Goal: Task Accomplishment & Management: Manage account settings

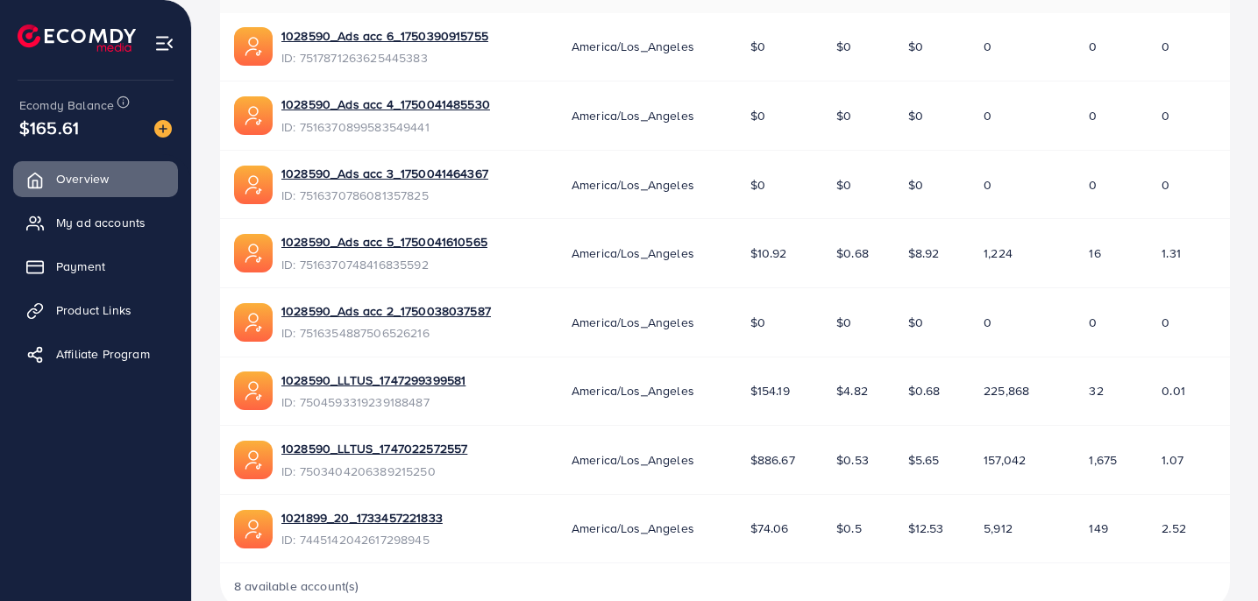
scroll to position [341, 0]
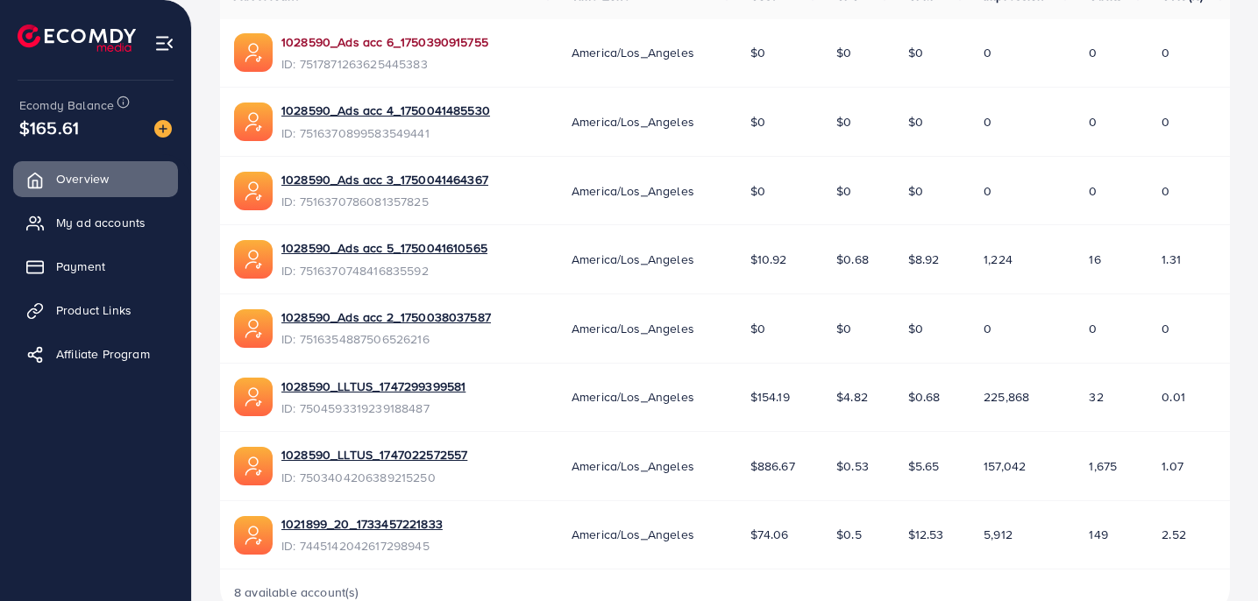
click at [396, 44] on link "1028590_Ads acc 6_1750390915755" at bounding box center [384, 42] width 207 height 18
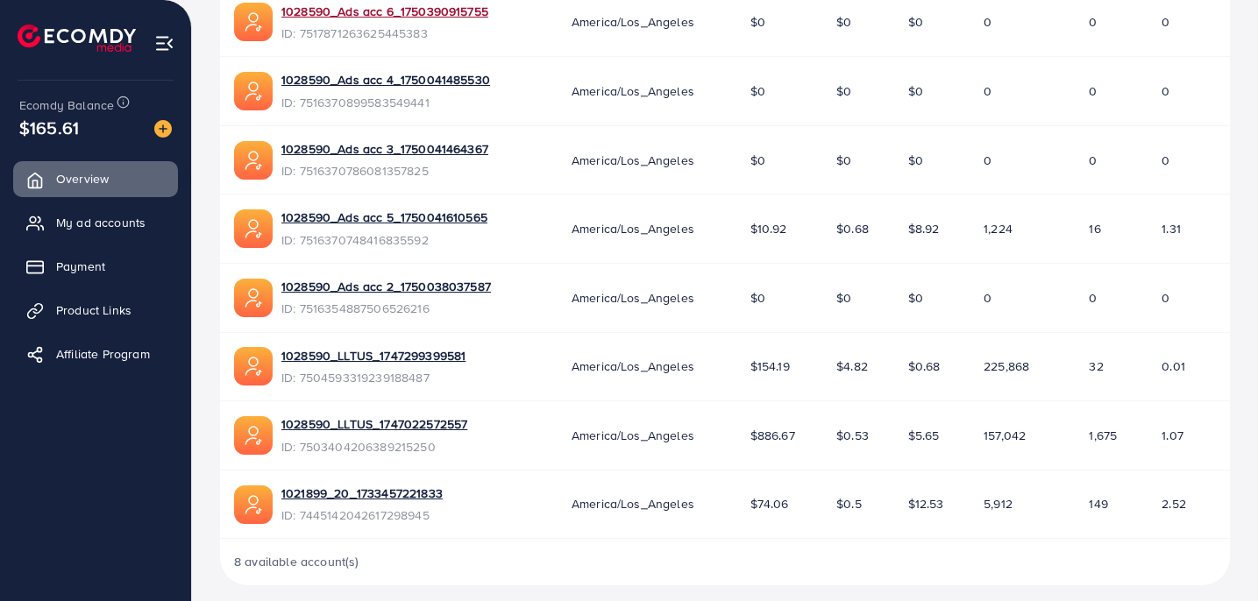
scroll to position [383, 0]
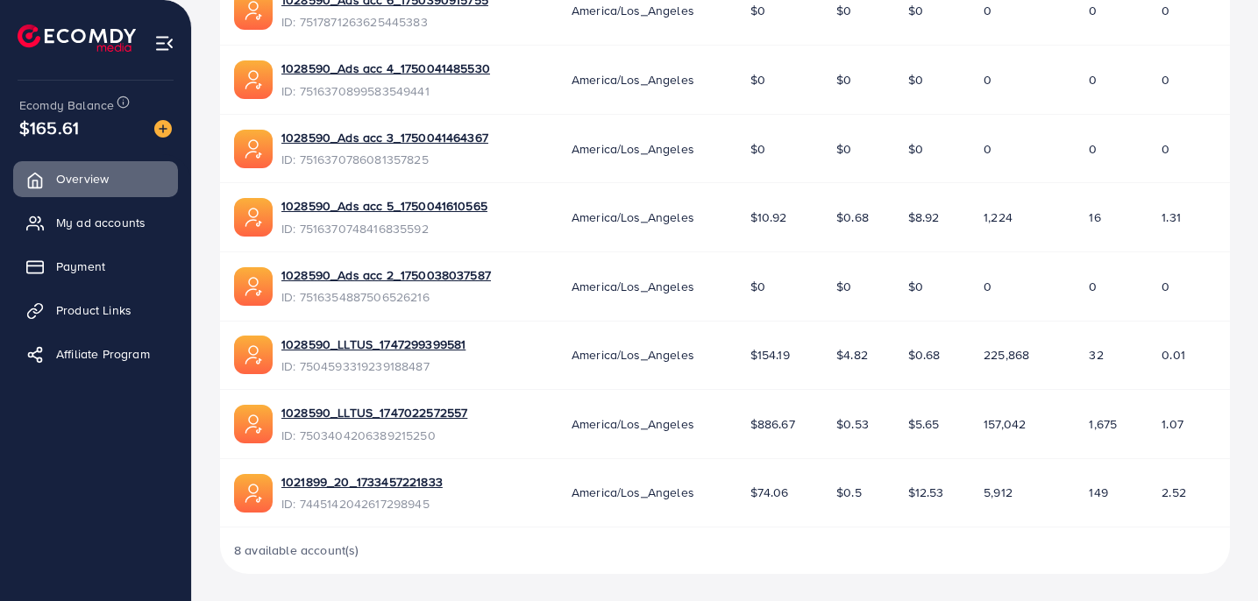
click at [366, 370] on span "ID: 7504593319239188487" at bounding box center [373, 367] width 184 height 18
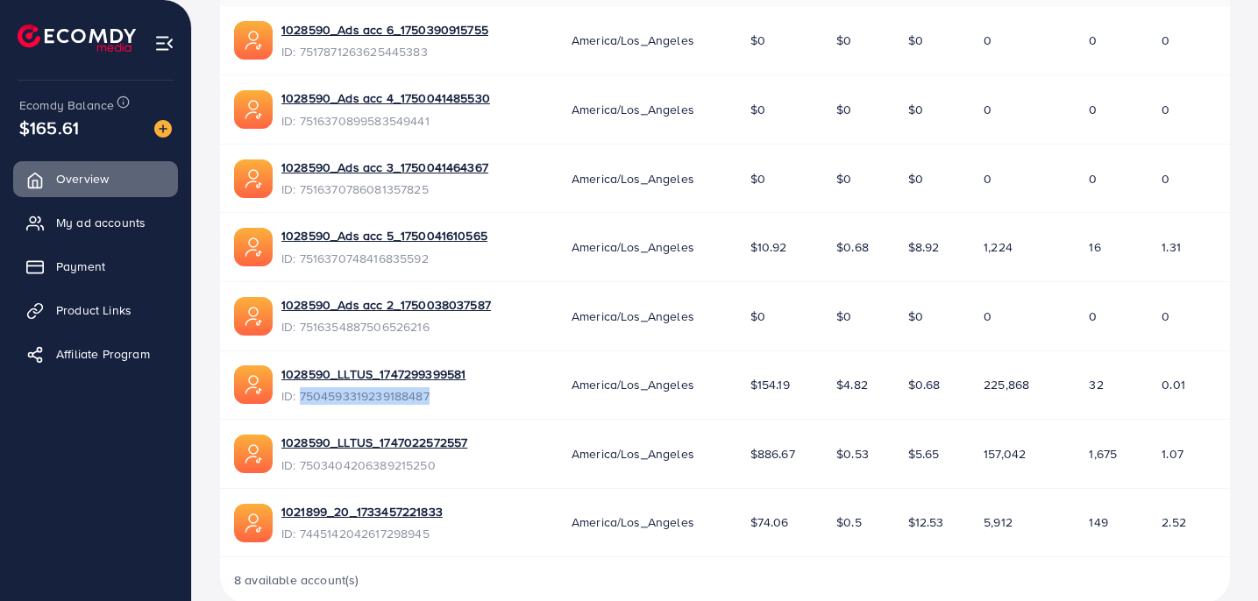
scroll to position [352, 0]
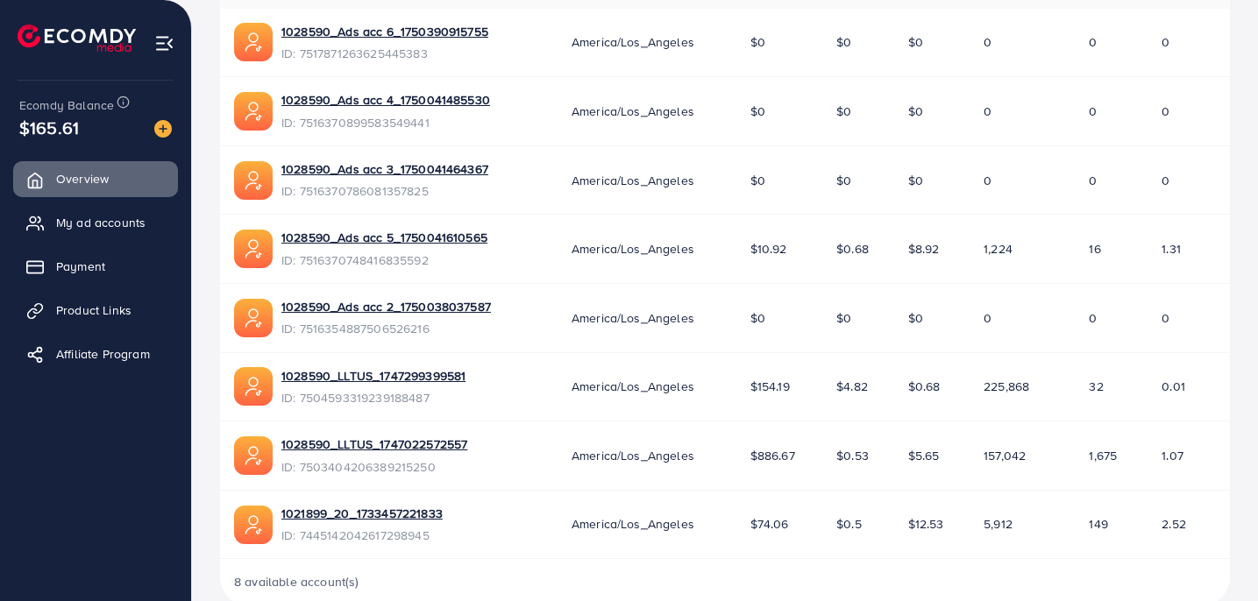
click at [531, 340] on td "1028590_Ads acc 2_1750038037587 ID: 7516354887506526216" at bounding box center [389, 318] width 338 height 69
click at [113, 227] on span "My ad accounts" at bounding box center [104, 223] width 89 height 18
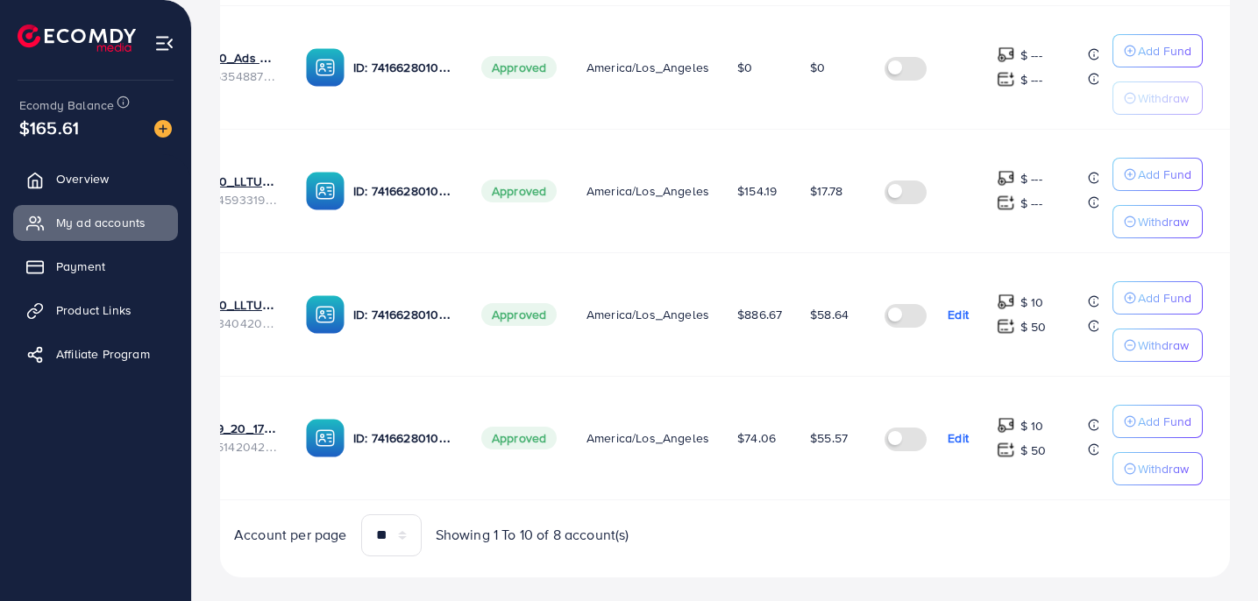
scroll to position [0, 118]
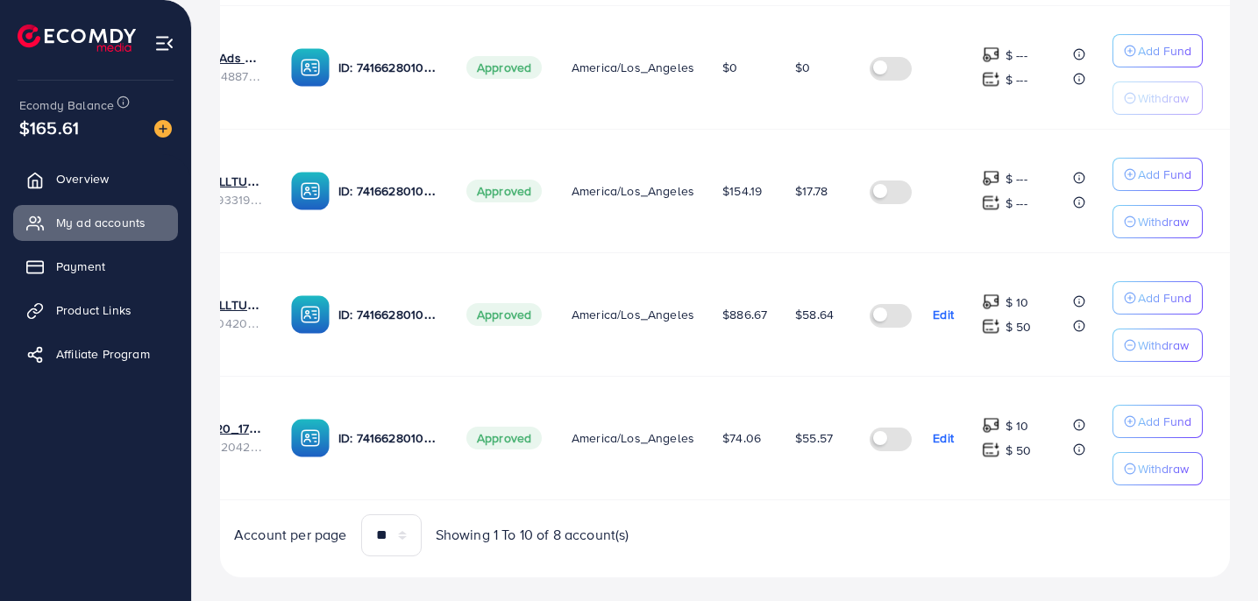
click at [622, 356] on td "America/Los_Angeles" at bounding box center [633, 314] width 151 height 124
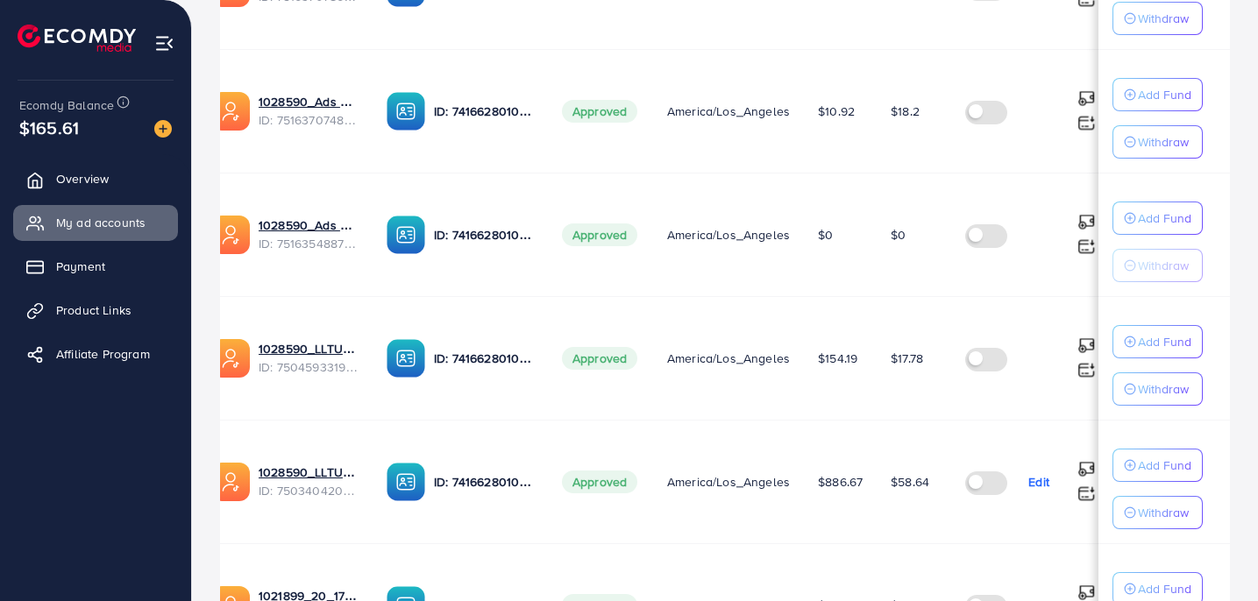
scroll to position [0, 0]
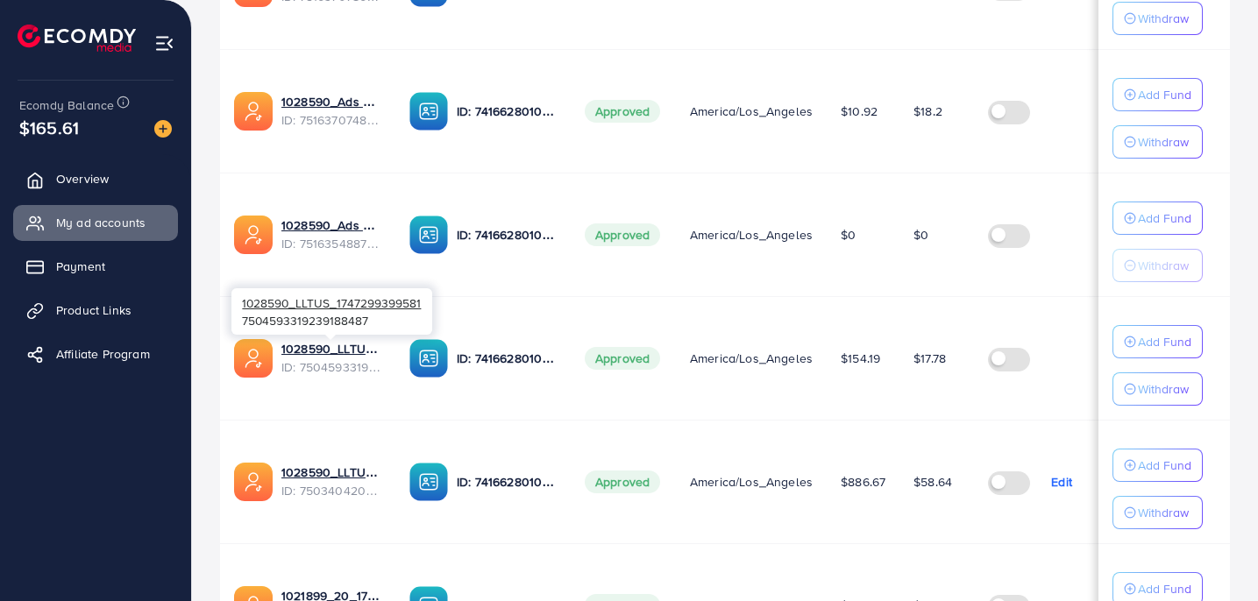
click at [344, 363] on span "ID: 7504593319239188487" at bounding box center [331, 368] width 100 height 18
drag, startPoint x: 377, startPoint y: 321, endPoint x: 240, endPoint y: 314, distance: 136.9
click at [240, 314] on div "1028590_LLTUS_1747299399581 7504593319239188487" at bounding box center [331, 311] width 201 height 46
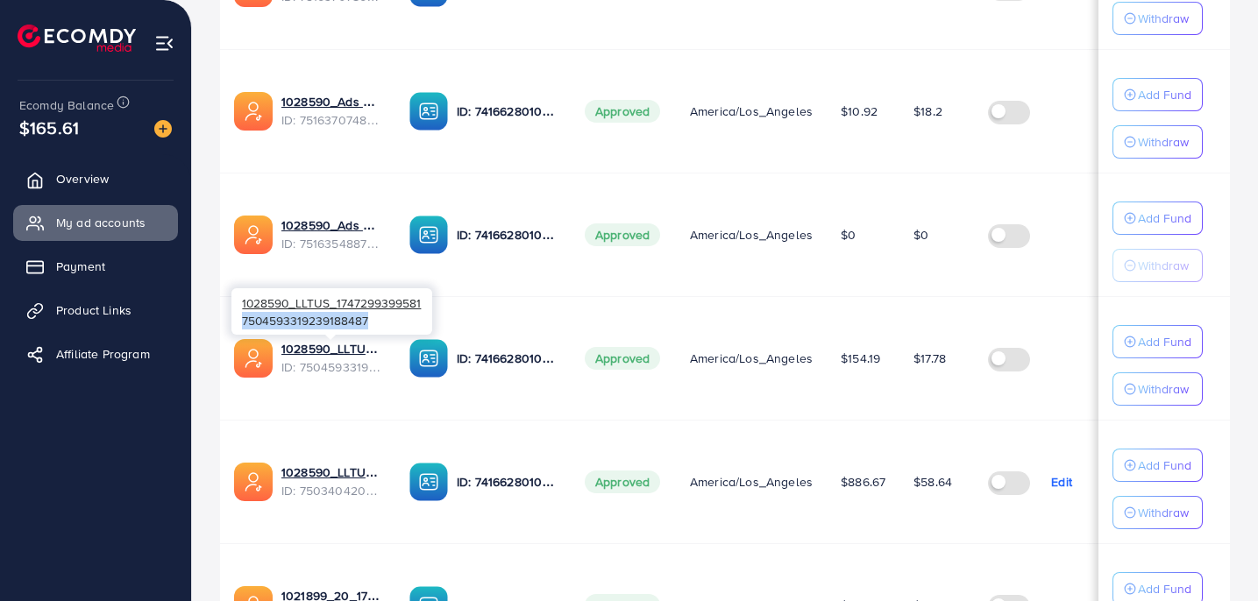
copy div "7504593319239188487"
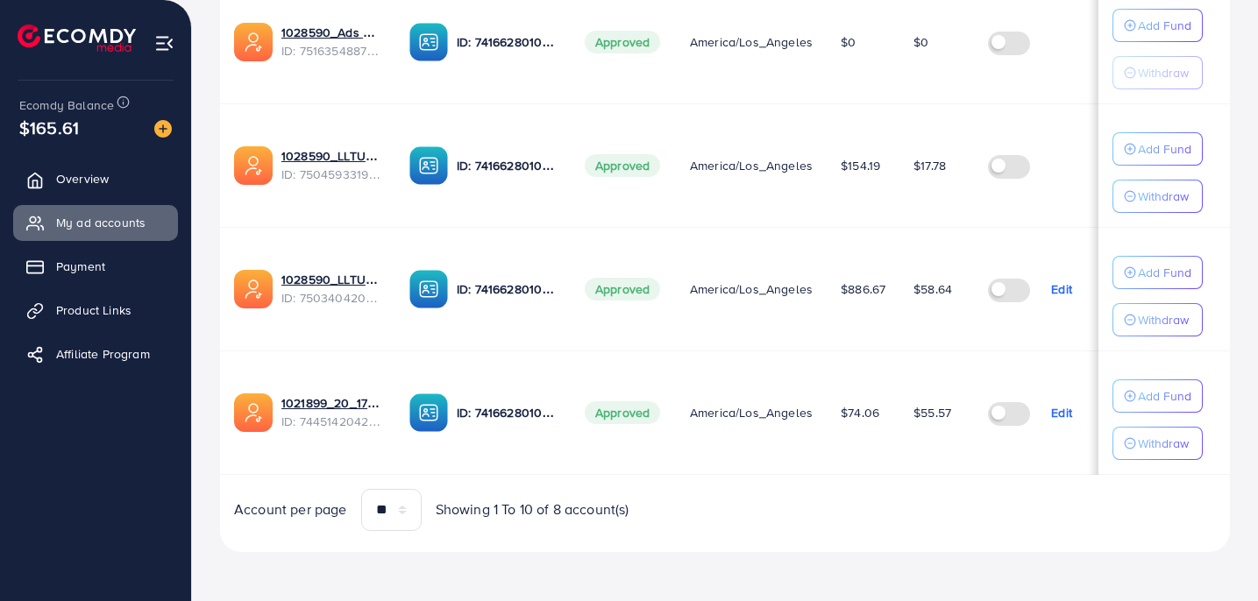
scroll to position [870, 0]
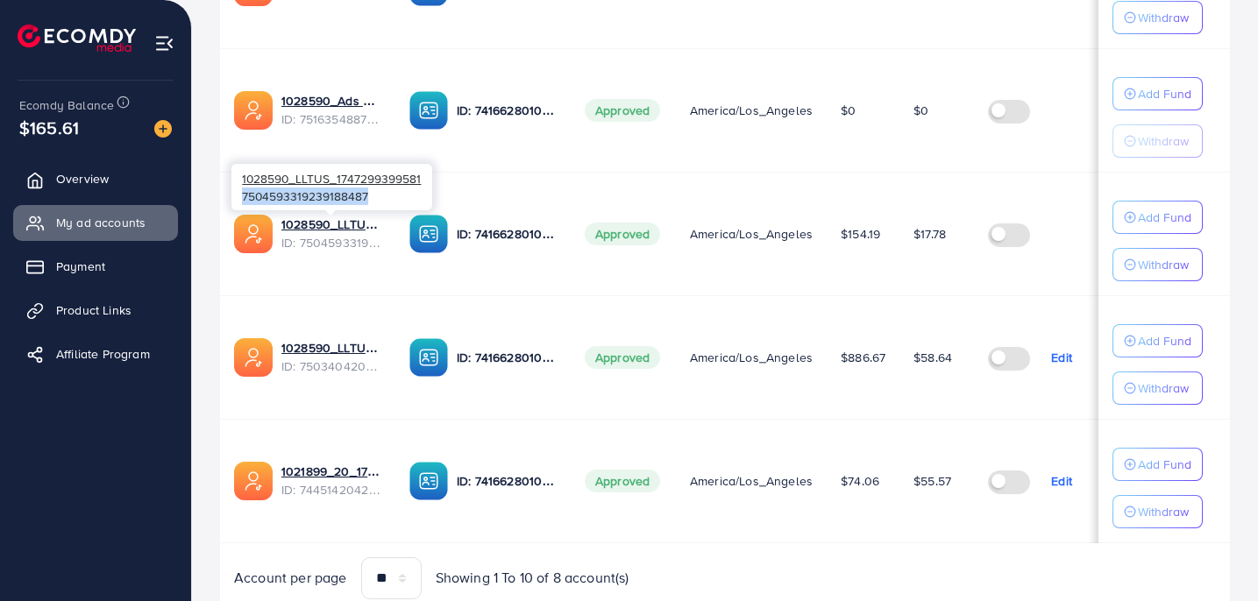
drag, startPoint x: 373, startPoint y: 196, endPoint x: 238, endPoint y: 189, distance: 134.3
click at [238, 189] on div "1028590_LLTUS_1747299399581 7504593319239188487" at bounding box center [331, 187] width 201 height 46
copy div "7504593319239188487"
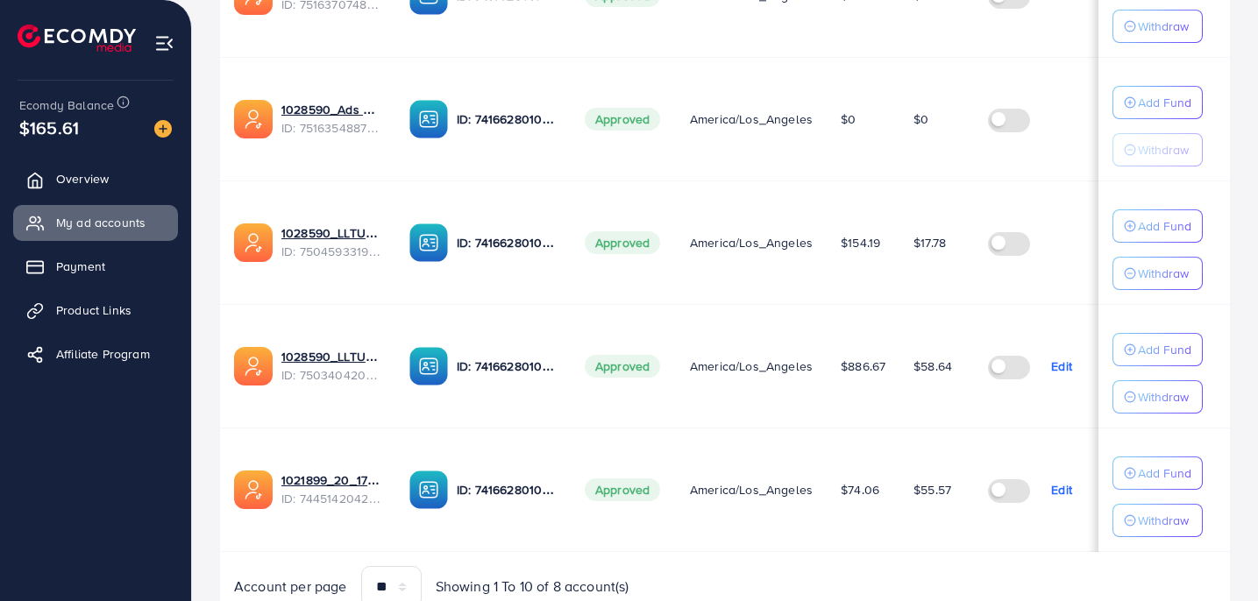
scroll to position [862, 0]
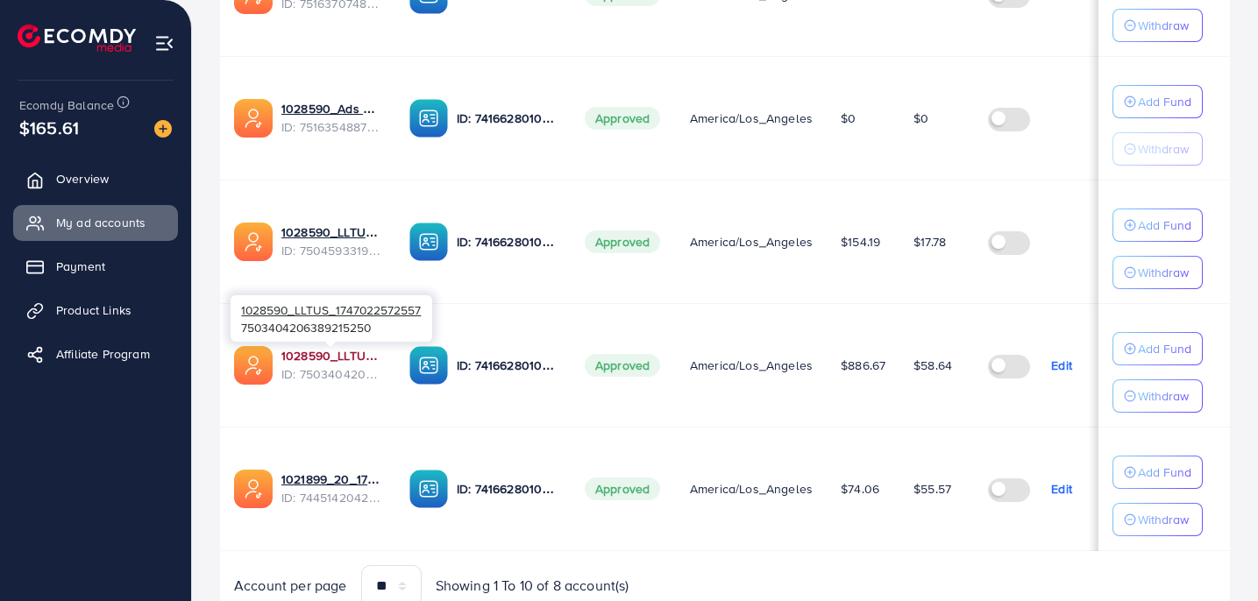
click at [334, 354] on link "1028590_LLTUS_1747022572557" at bounding box center [331, 356] width 100 height 18
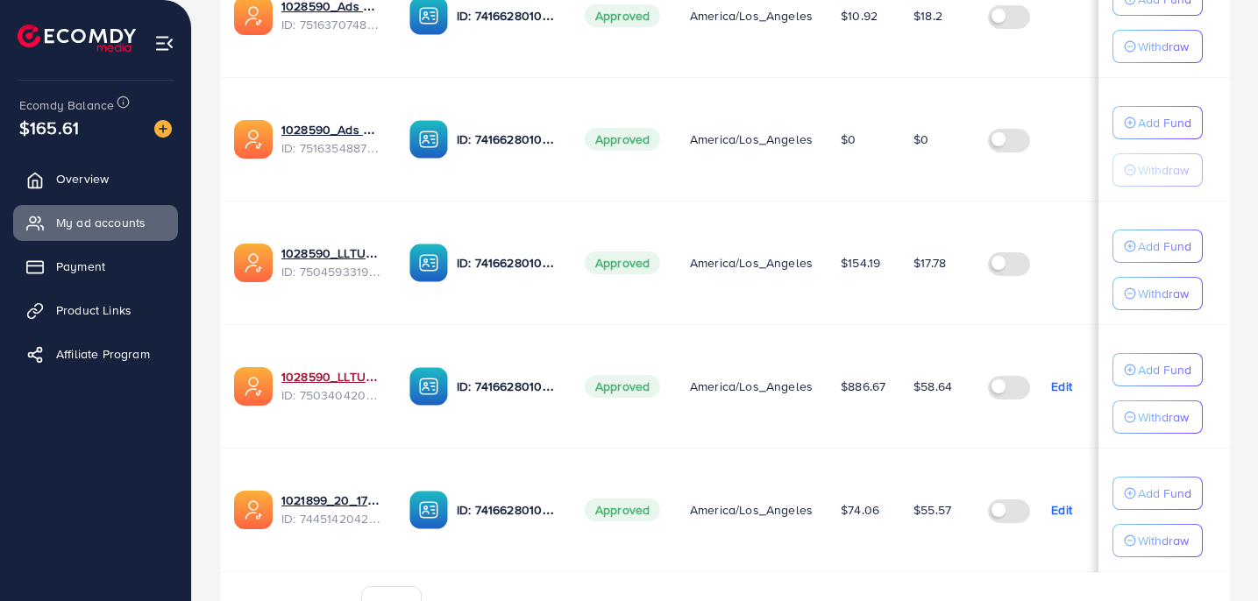
scroll to position [826, 0]
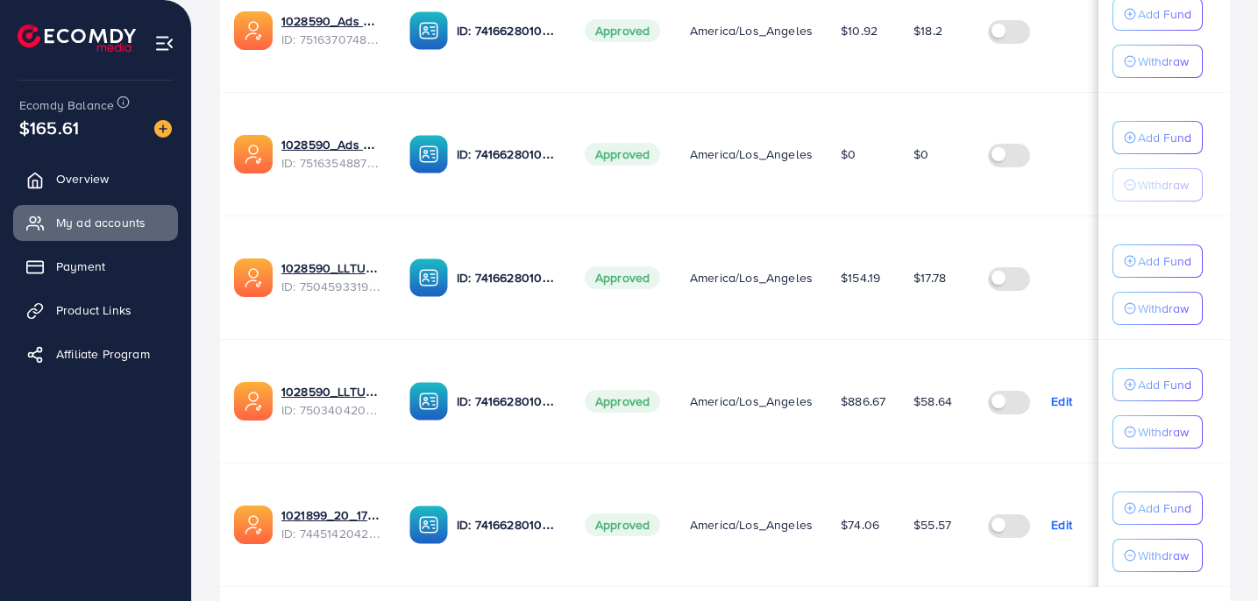
click at [427, 276] on img at bounding box center [428, 278] width 39 height 39
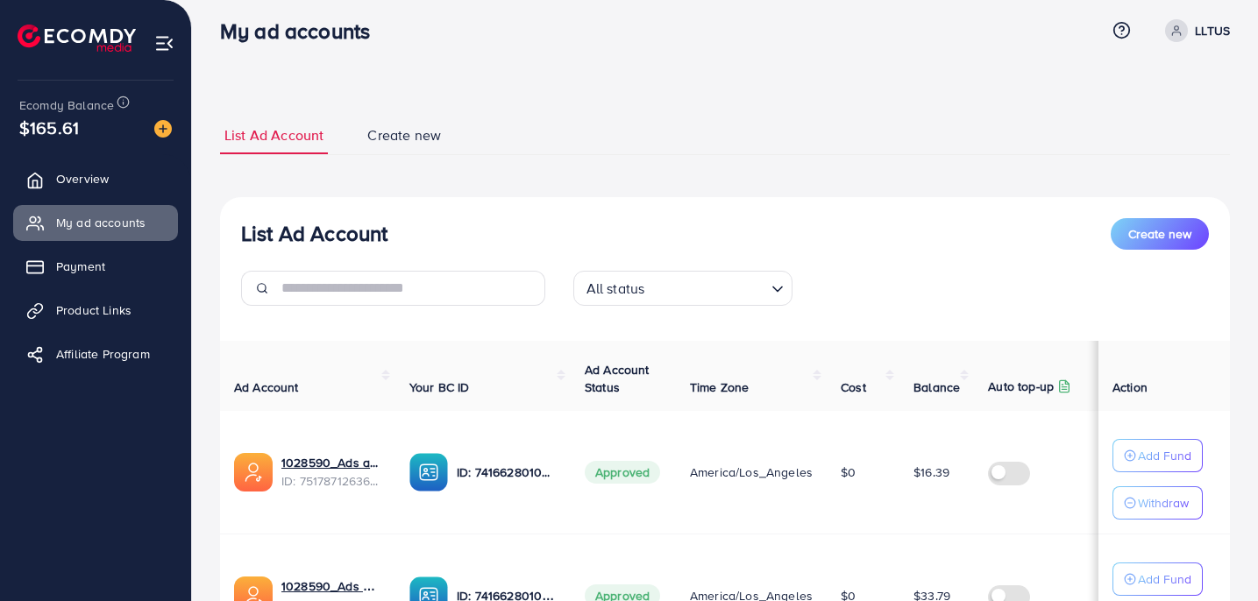
scroll to position [0, 0]
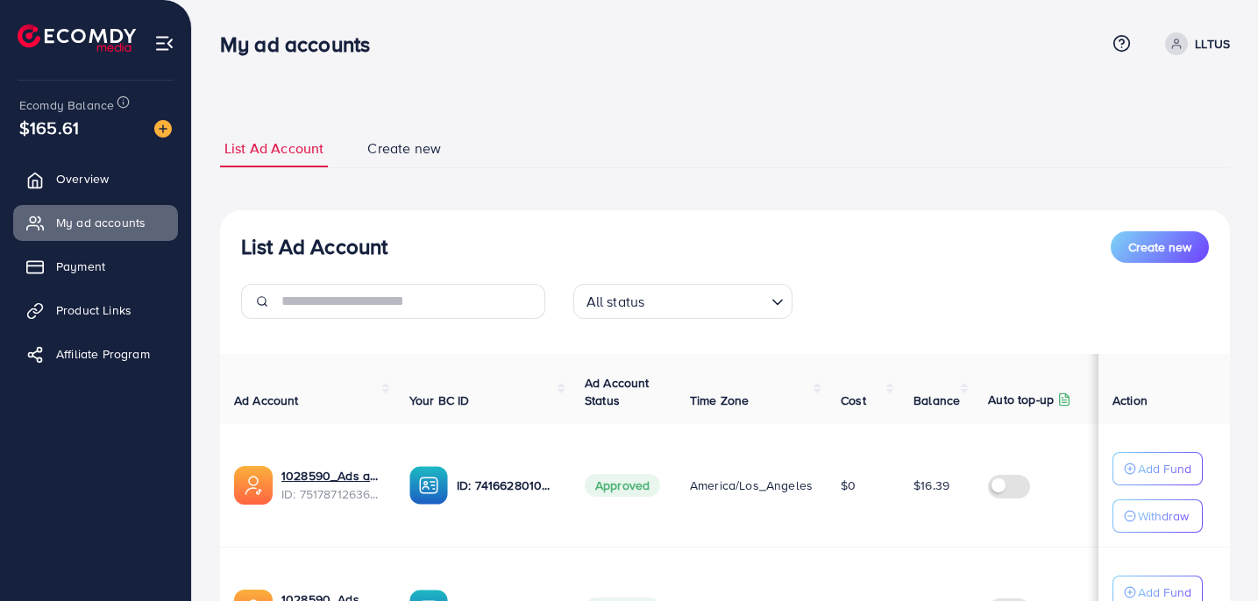
click at [386, 153] on span "Create new" at bounding box center [404, 149] width 74 height 20
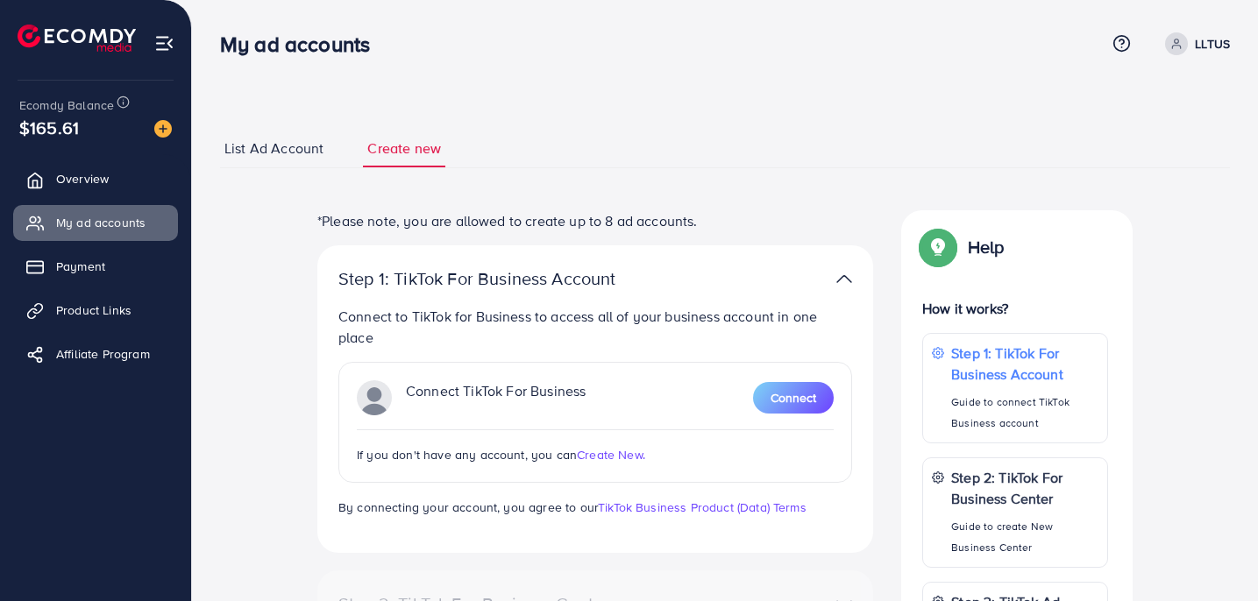
click at [304, 160] on link "List Ad Account" at bounding box center [274, 149] width 108 height 38
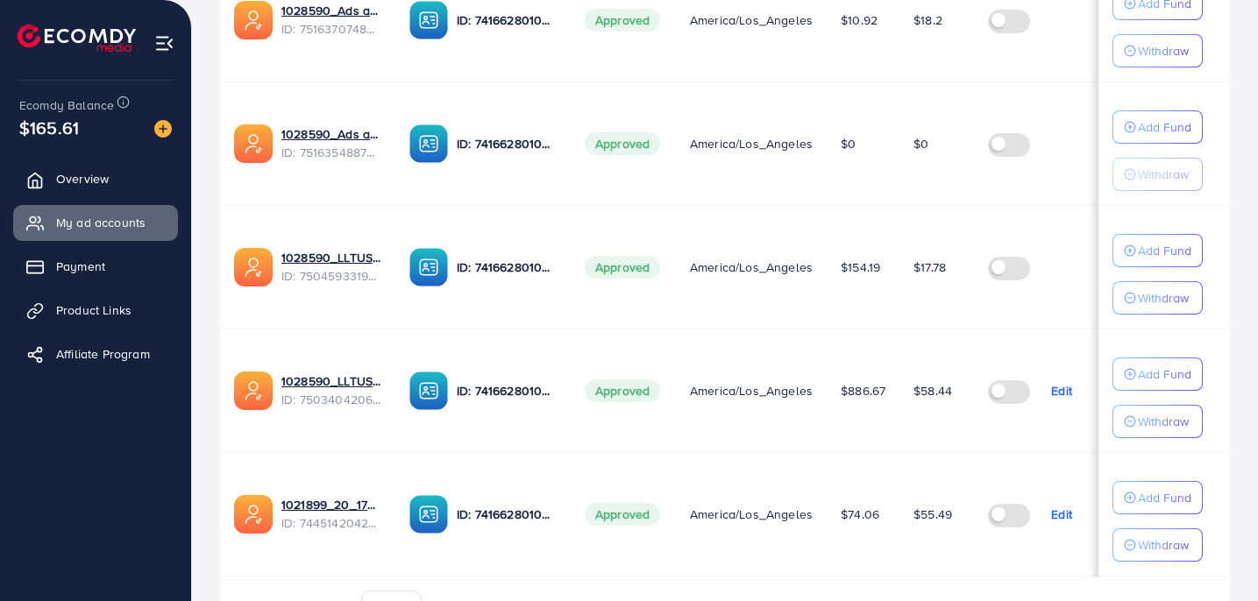
scroll to position [866, 0]
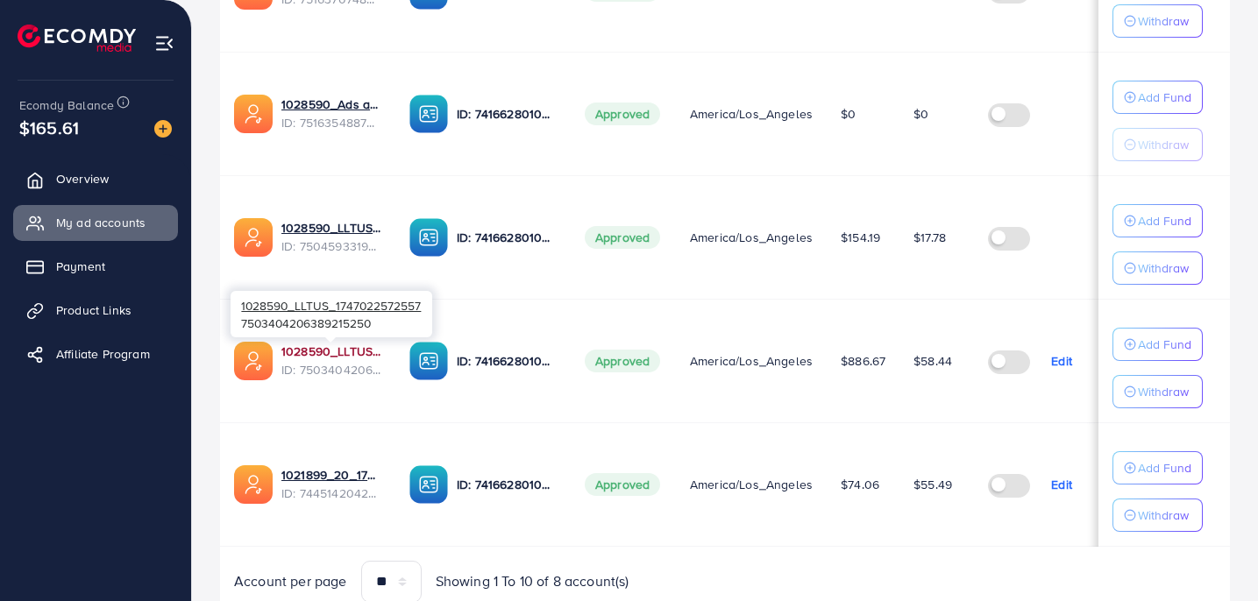
click at [334, 352] on link "1028590_LLTUS_1747022572557" at bounding box center [331, 352] width 100 height 18
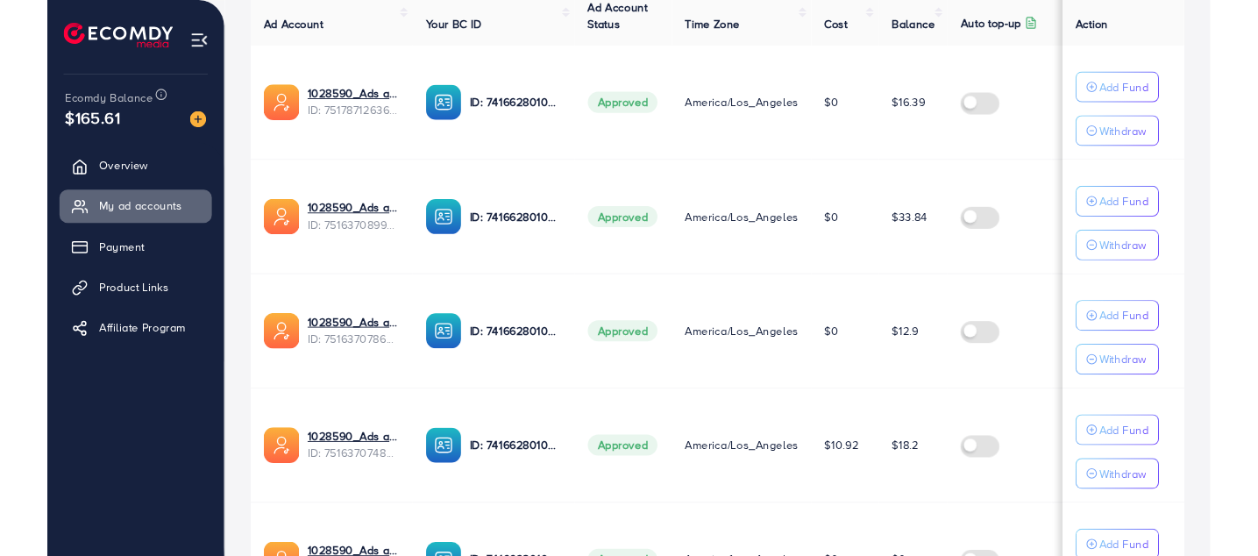
scroll to position [375, 0]
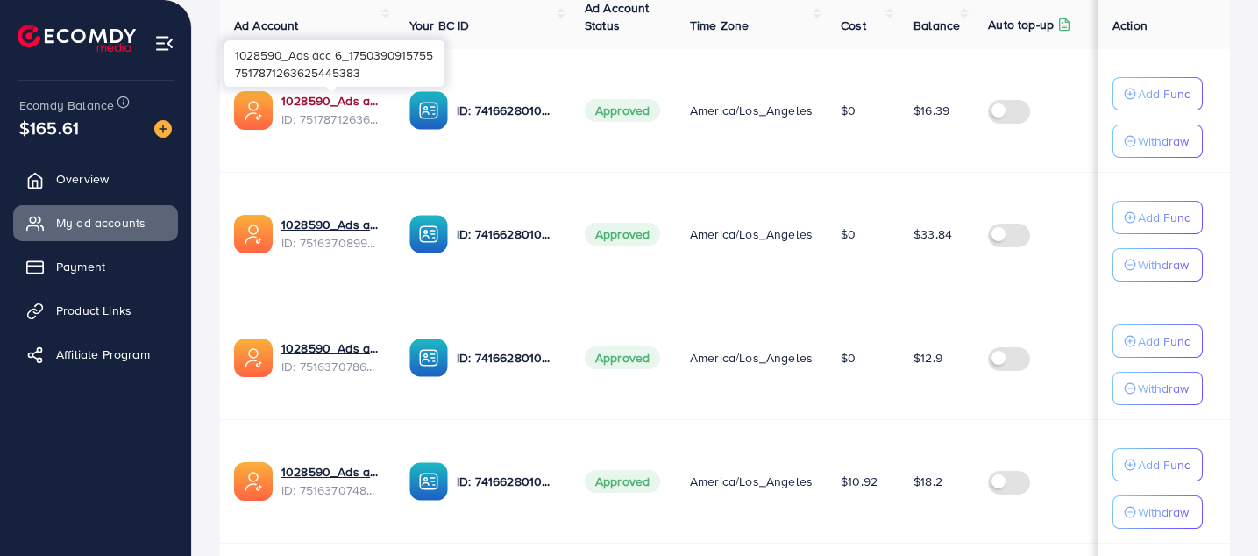
click at [329, 103] on link "1028590_Ads acc 6_1750390915755" at bounding box center [331, 101] width 100 height 18
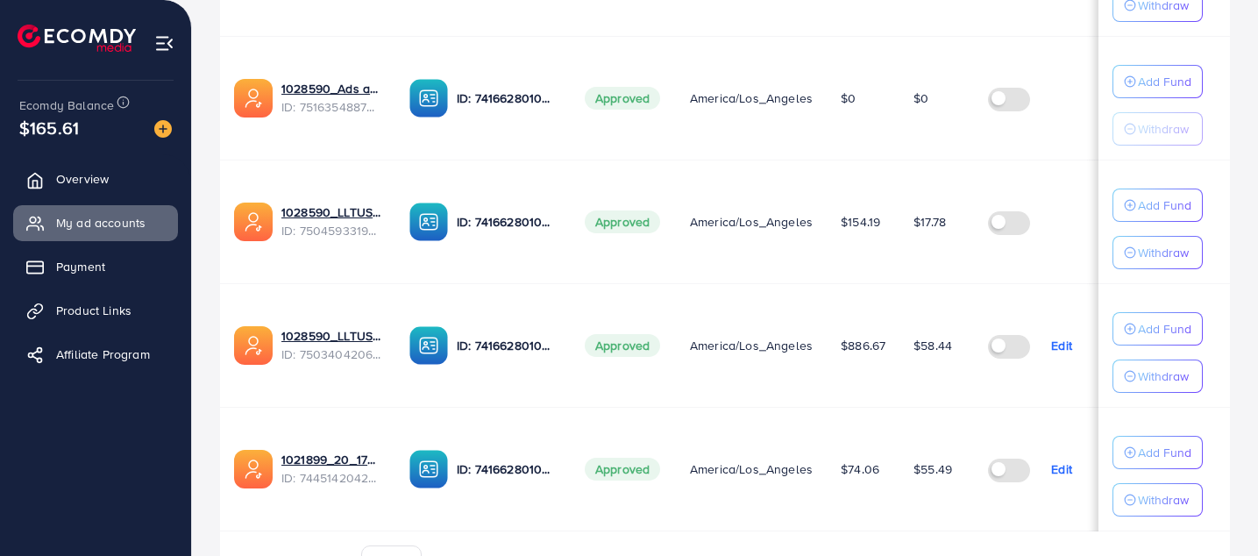
scroll to position [892, 0]
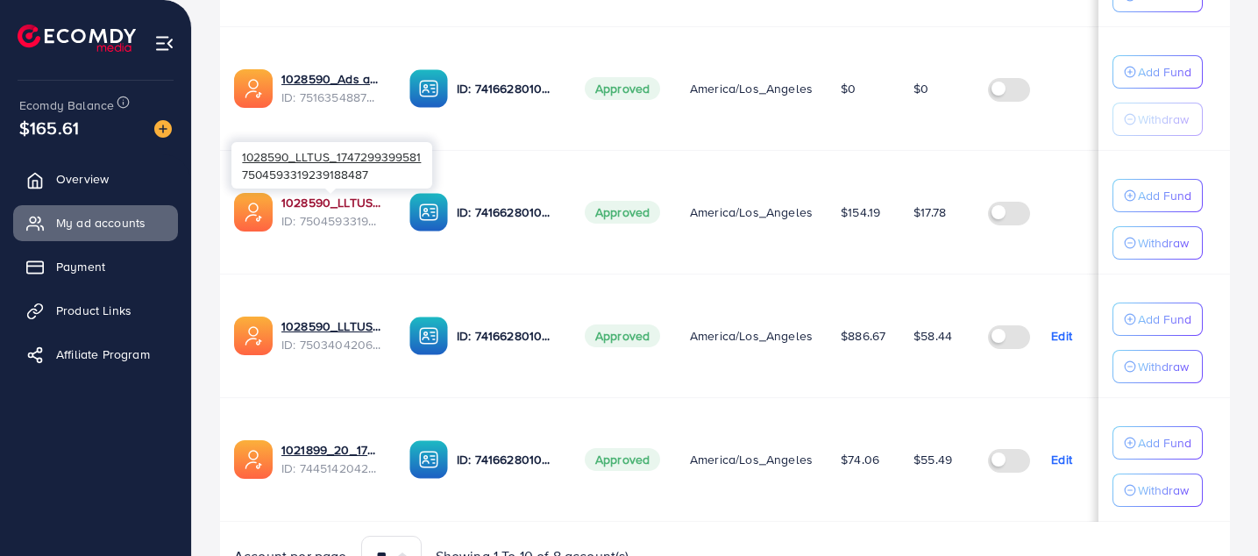
click at [332, 204] on link "1028590_LLTUS_1747299399581" at bounding box center [331, 203] width 100 height 18
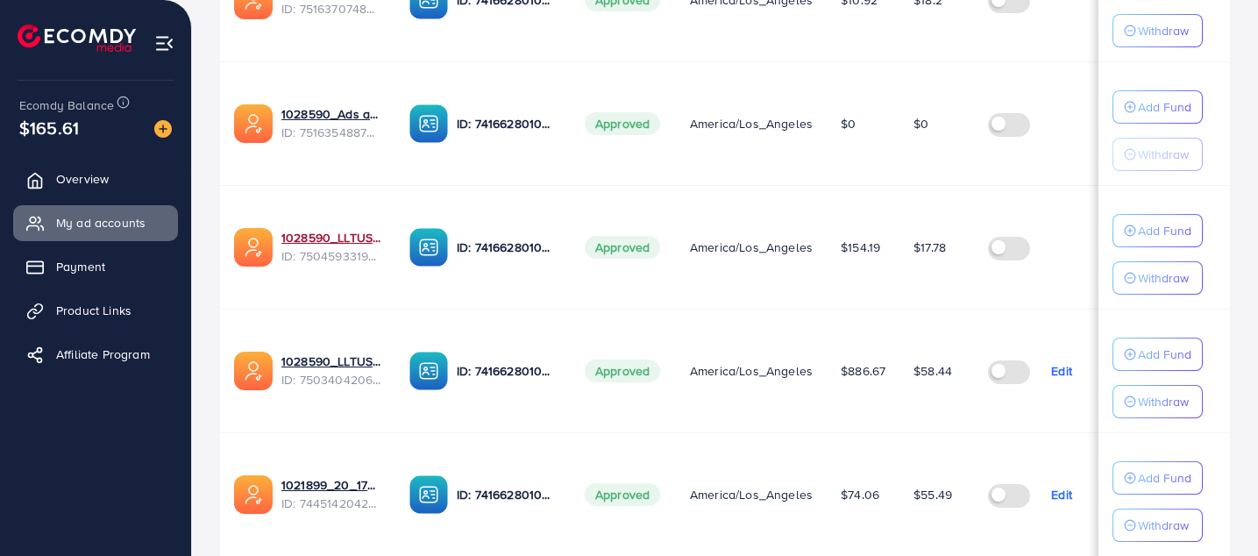
scroll to position [881, 0]
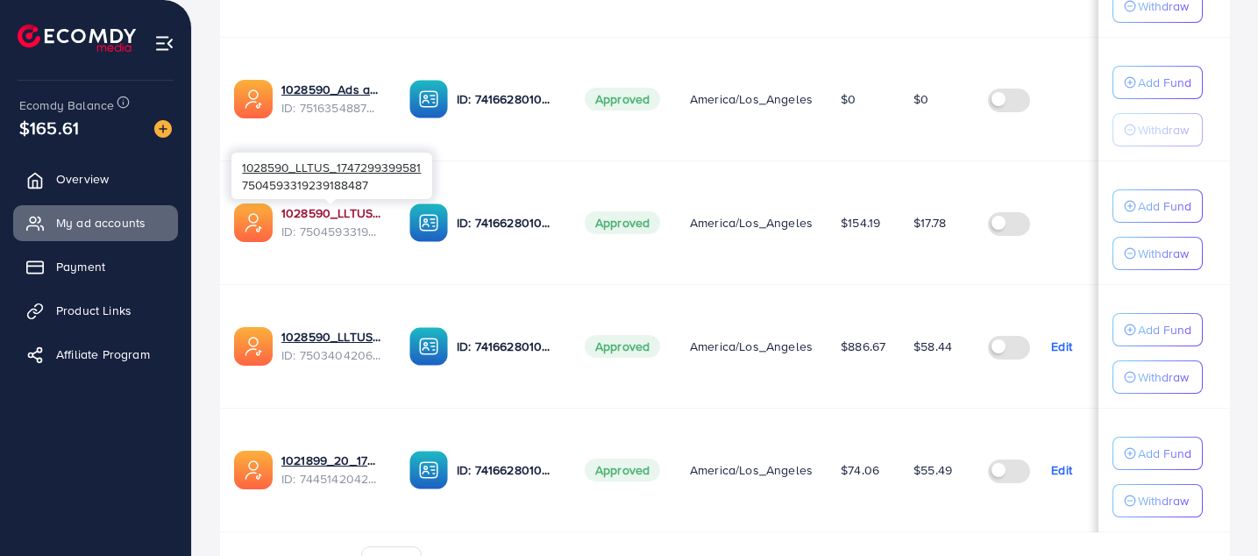
click at [328, 214] on link "1028590_LLTUS_1747299399581" at bounding box center [331, 213] width 100 height 18
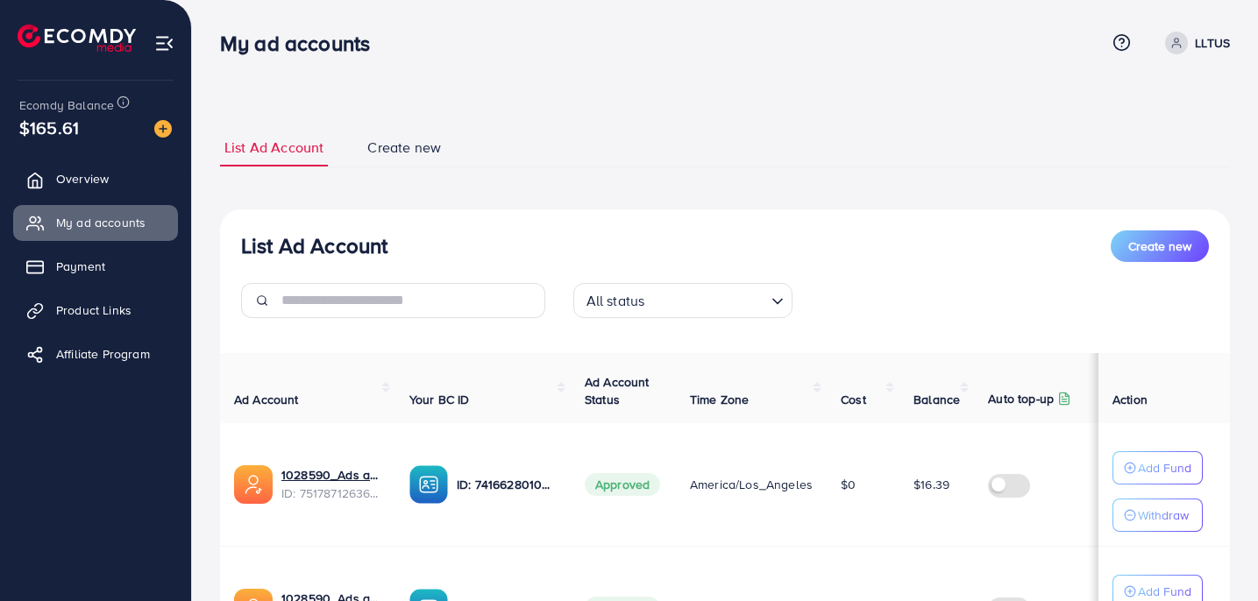
scroll to position [0, 0]
click at [1216, 48] on p "LLTUS" at bounding box center [1212, 43] width 35 height 21
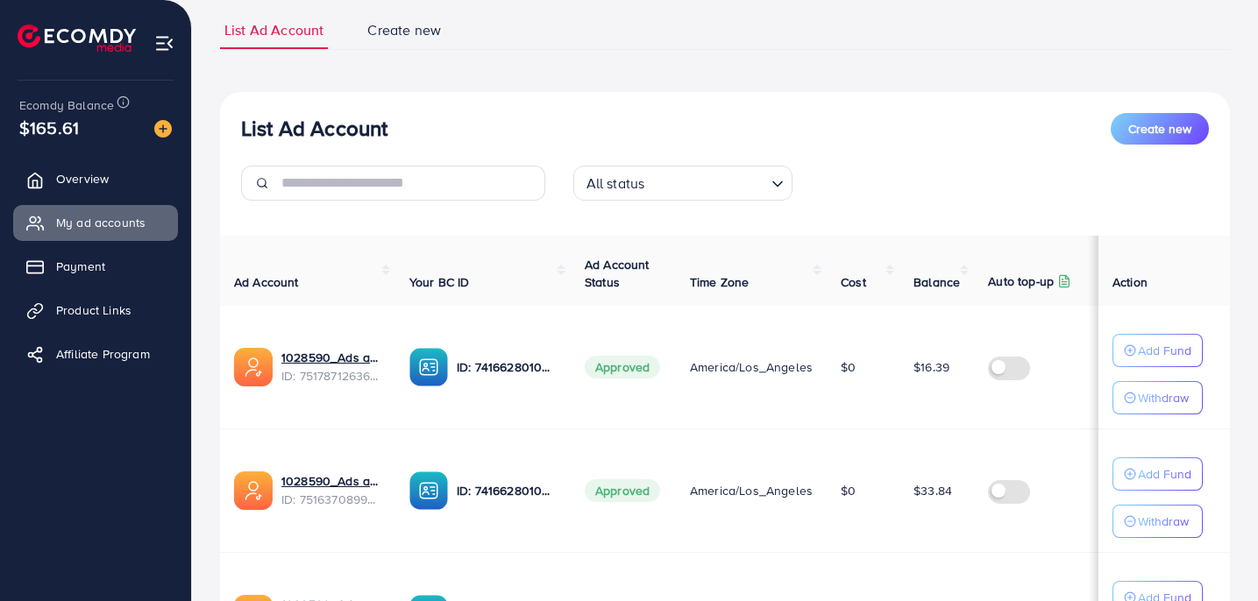
scroll to position [117, 0]
click at [669, 190] on input "Search for option" at bounding box center [707, 184] width 114 height 27
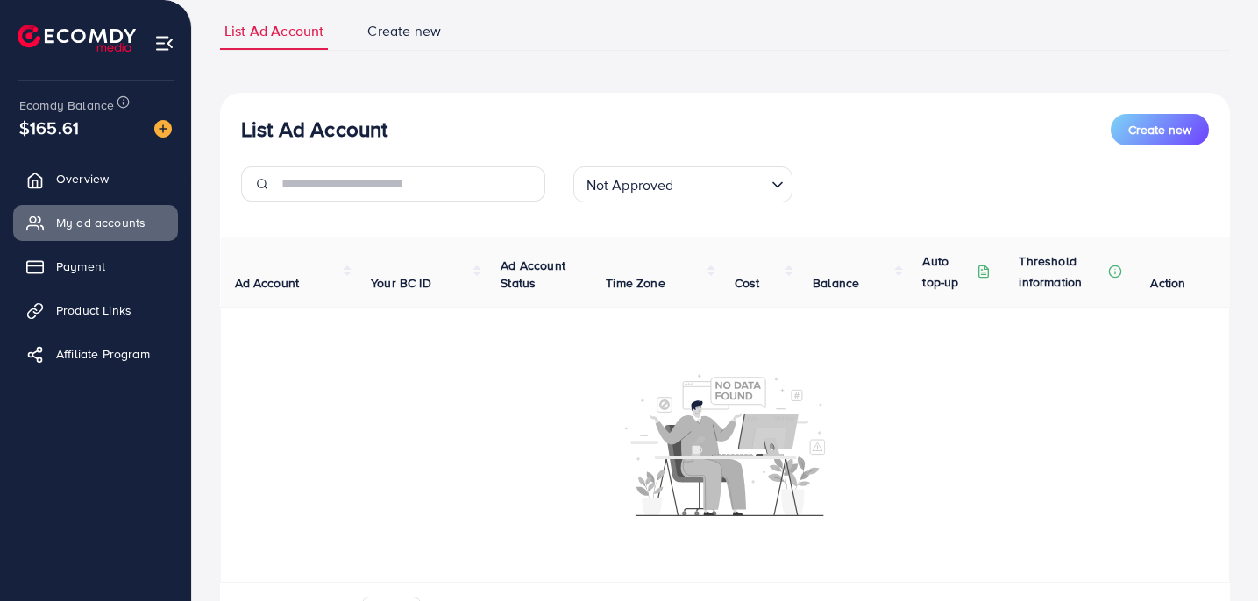
click at [713, 186] on input "Search for option" at bounding box center [721, 184] width 85 height 27
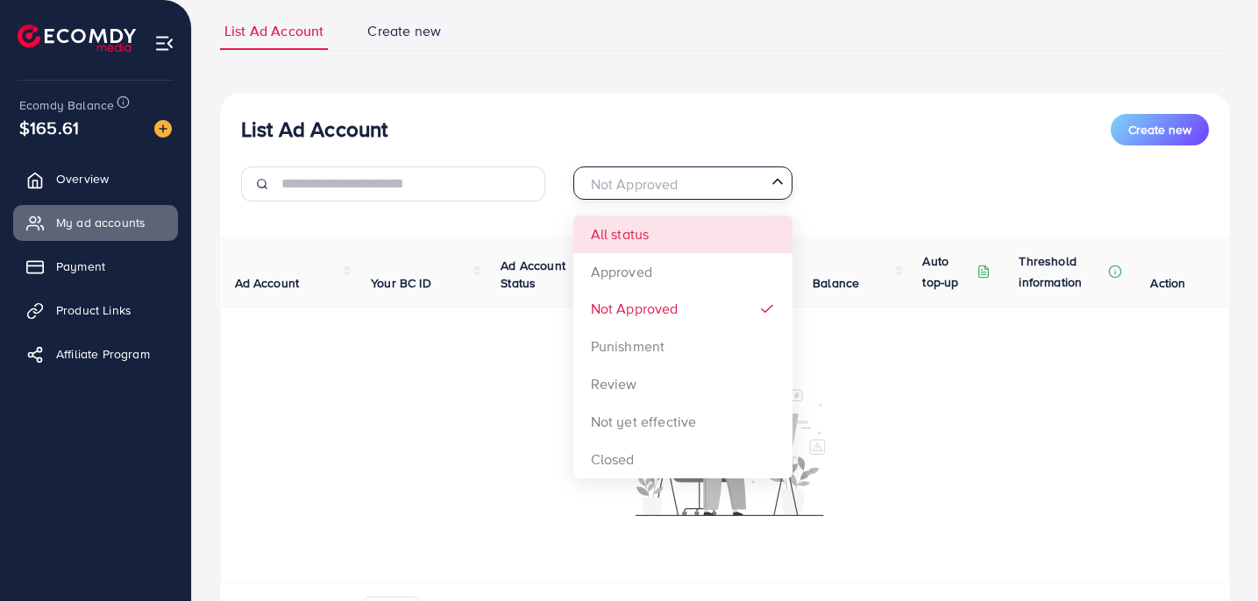
click at [631, 238] on div "List Ad Account Create new Not Approved Loading... All status Approved Not Appr…" at bounding box center [725, 376] width 1010 height 567
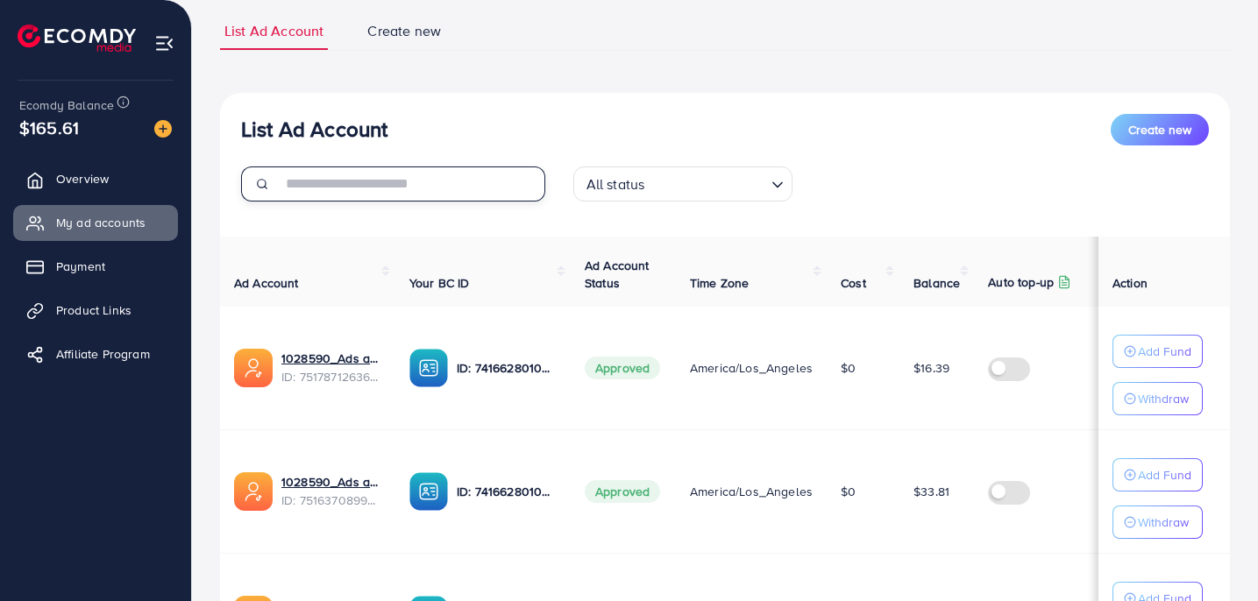
click at [419, 187] on input "text" at bounding box center [413, 184] width 264 height 35
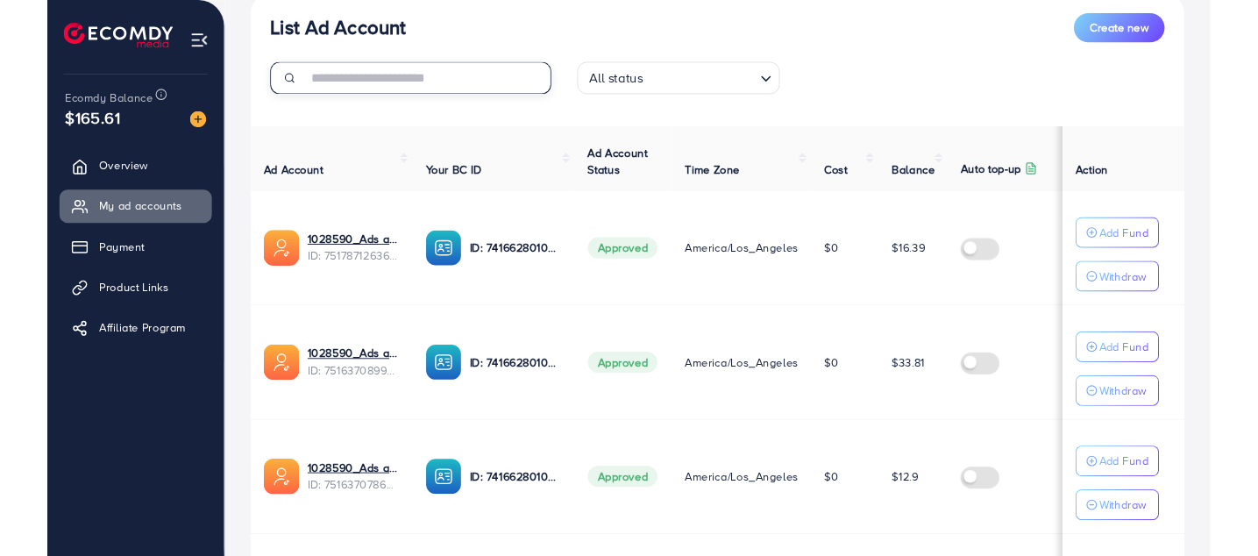
scroll to position [240, 0]
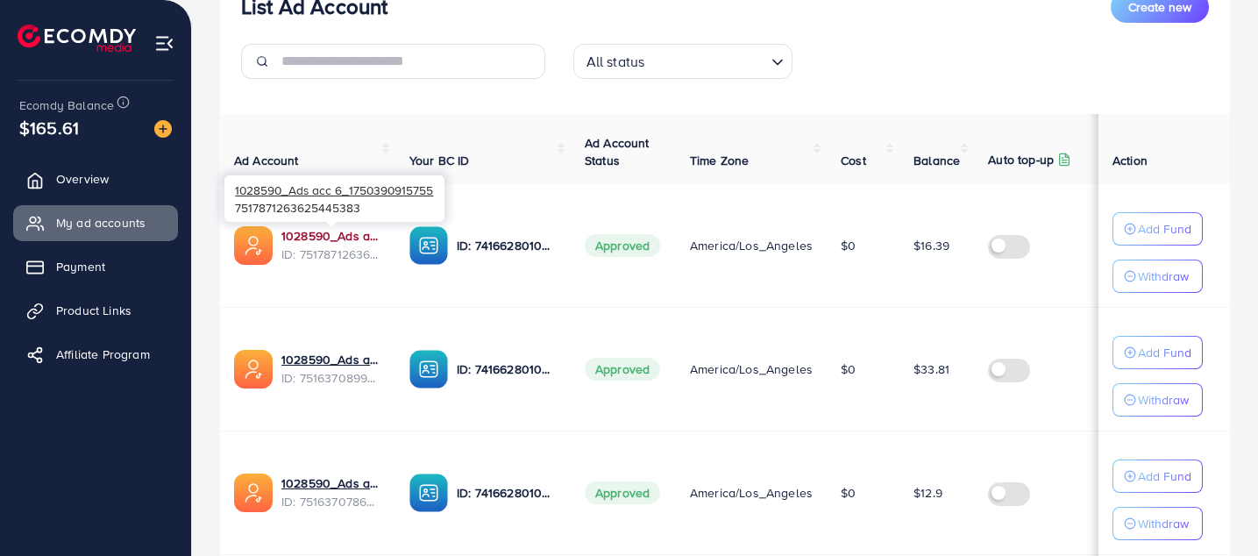
click at [342, 240] on link "1028590_Ads acc 6_1750390915755" at bounding box center [331, 236] width 100 height 18
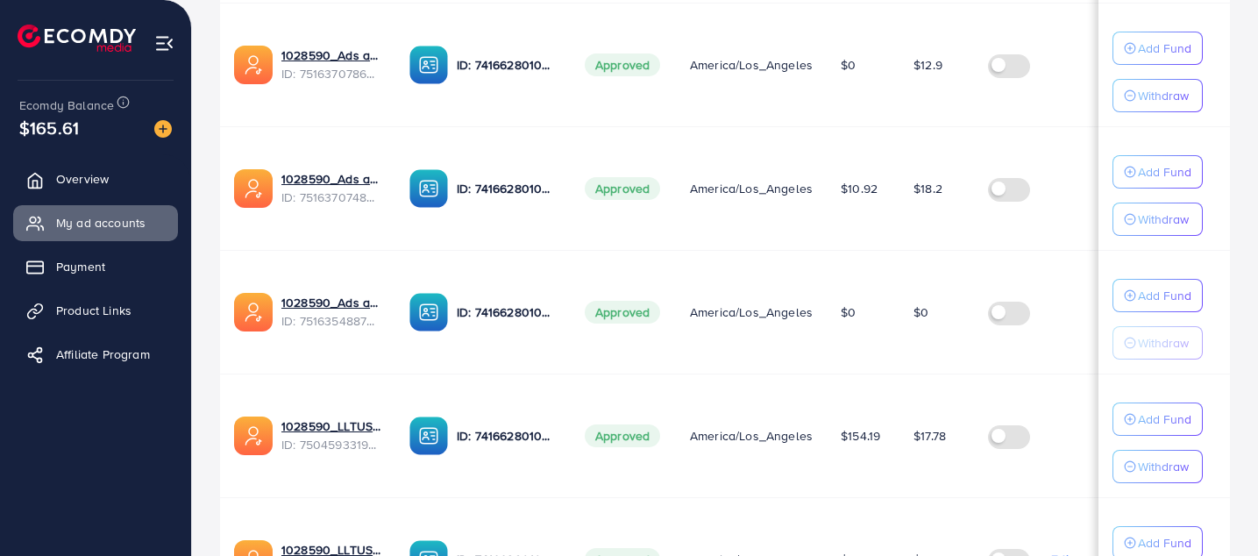
scroll to position [891, 0]
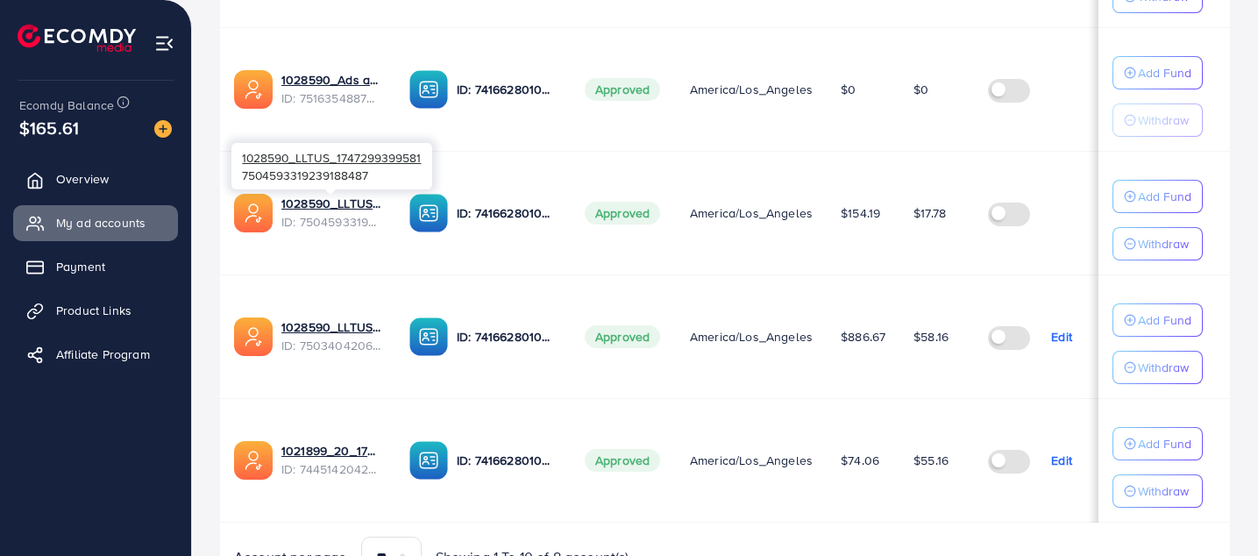
click at [341, 221] on span "ID: 7504593319239188487" at bounding box center [331, 222] width 100 height 18
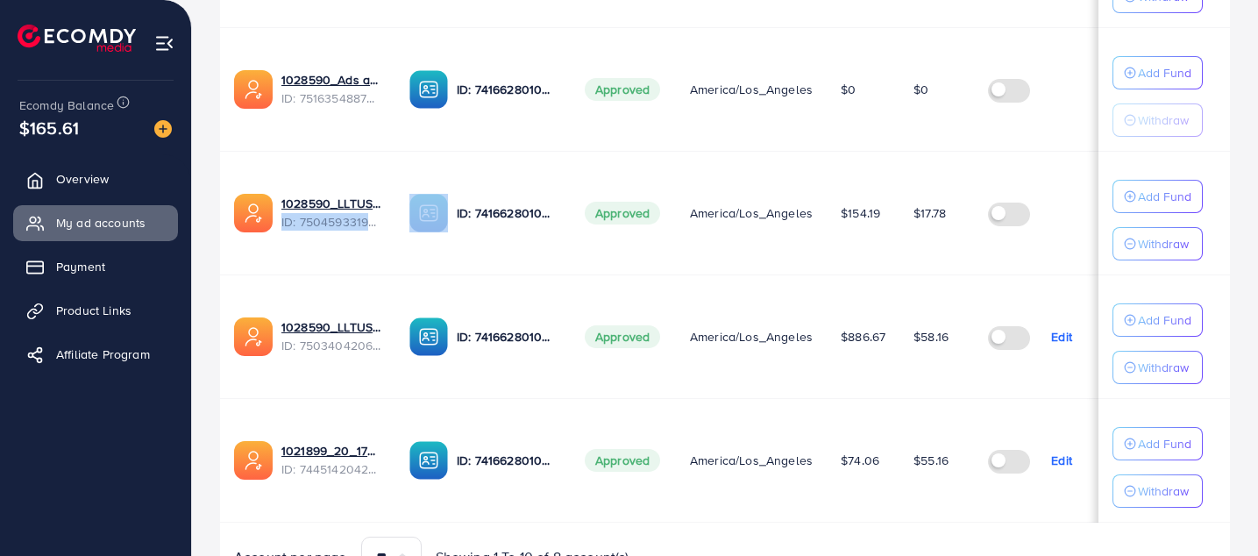
click at [360, 261] on td "1028590_LLTUS_1747299399581 ID: 7504593319239188487" at bounding box center [307, 213] width 175 height 124
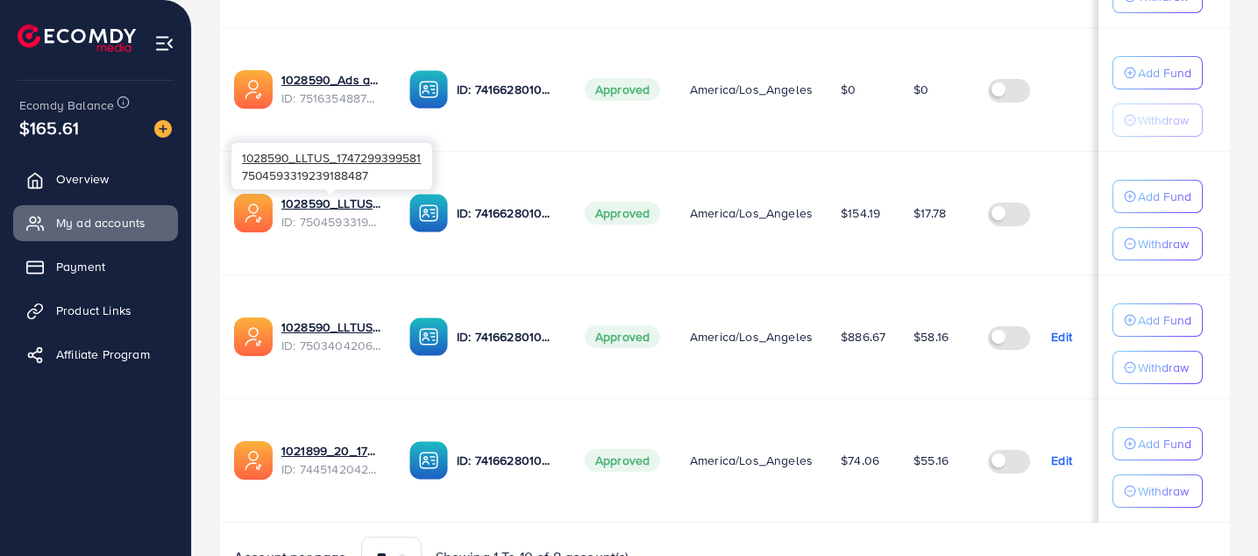
click at [340, 174] on div "1028590_LLTUS_1747299399581 7504593319239188487" at bounding box center [331, 166] width 201 height 46
copy div "7504593319239188487"
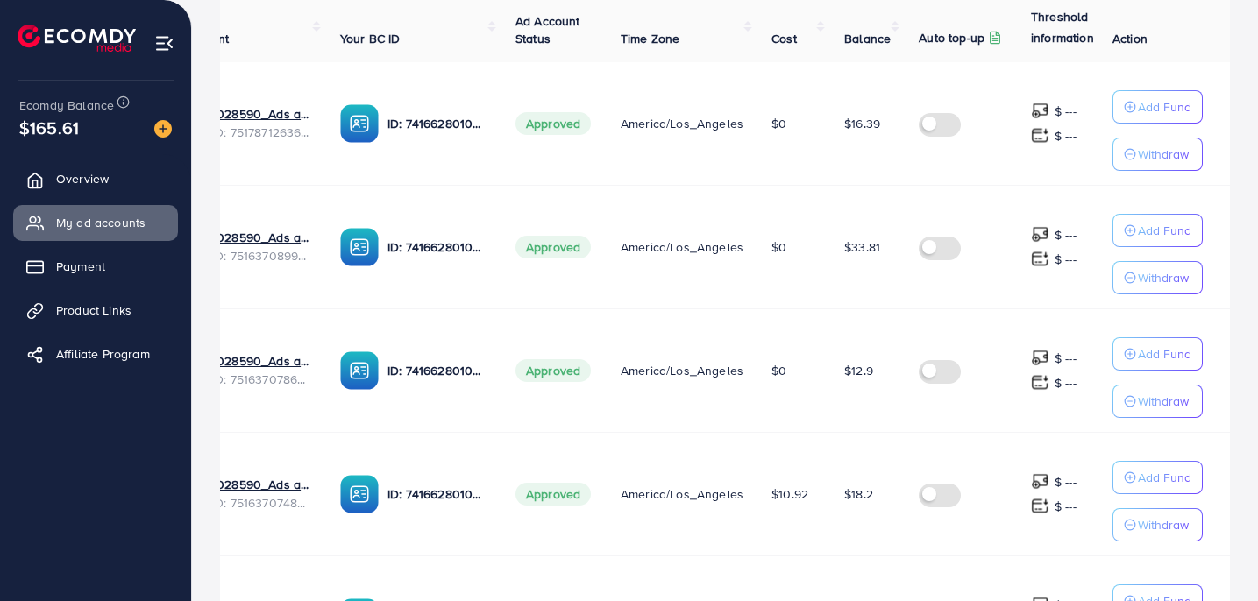
scroll to position [0, 118]
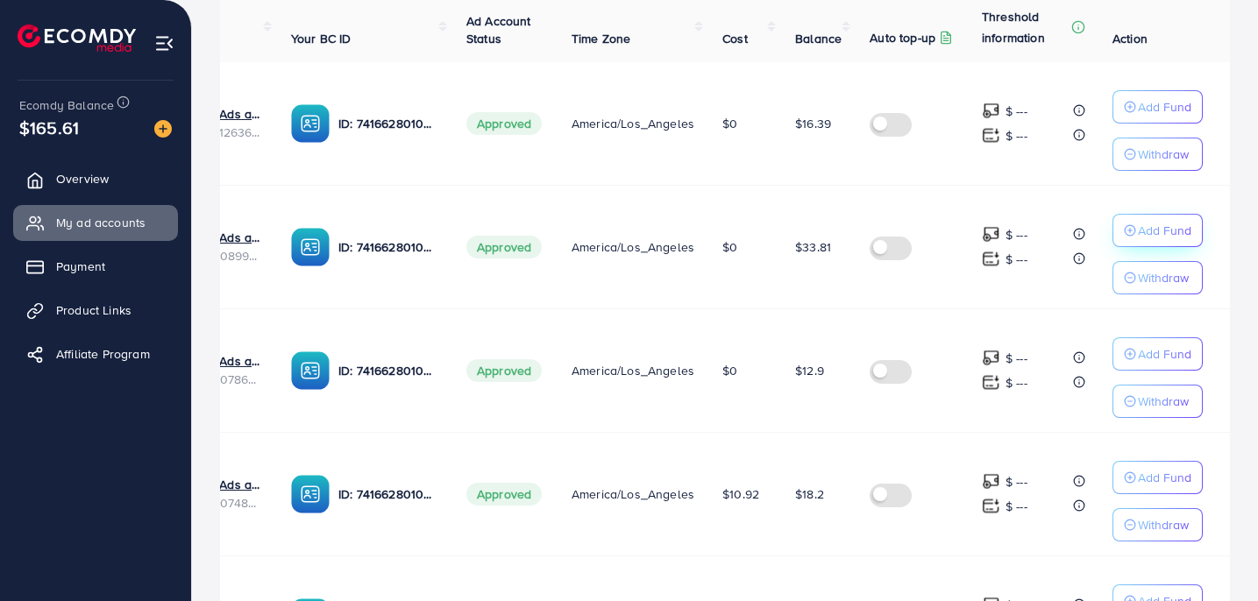
click at [1164, 227] on p "Add Fund" at bounding box center [1164, 230] width 53 height 21
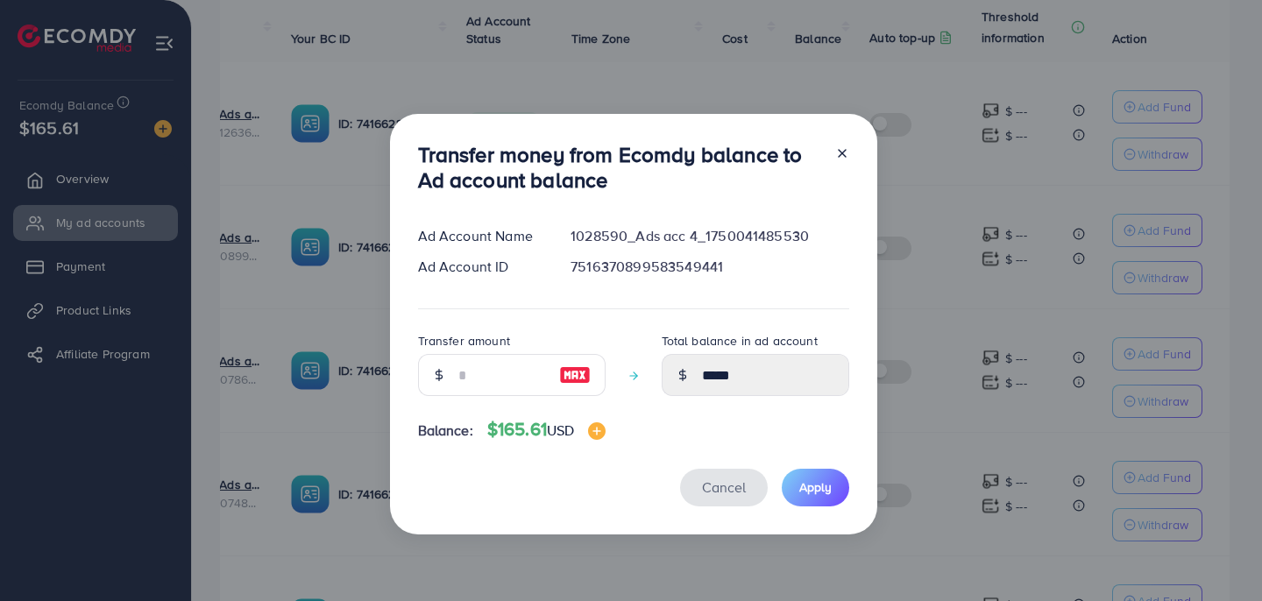
click at [714, 491] on span "Cancel" at bounding box center [724, 487] width 44 height 19
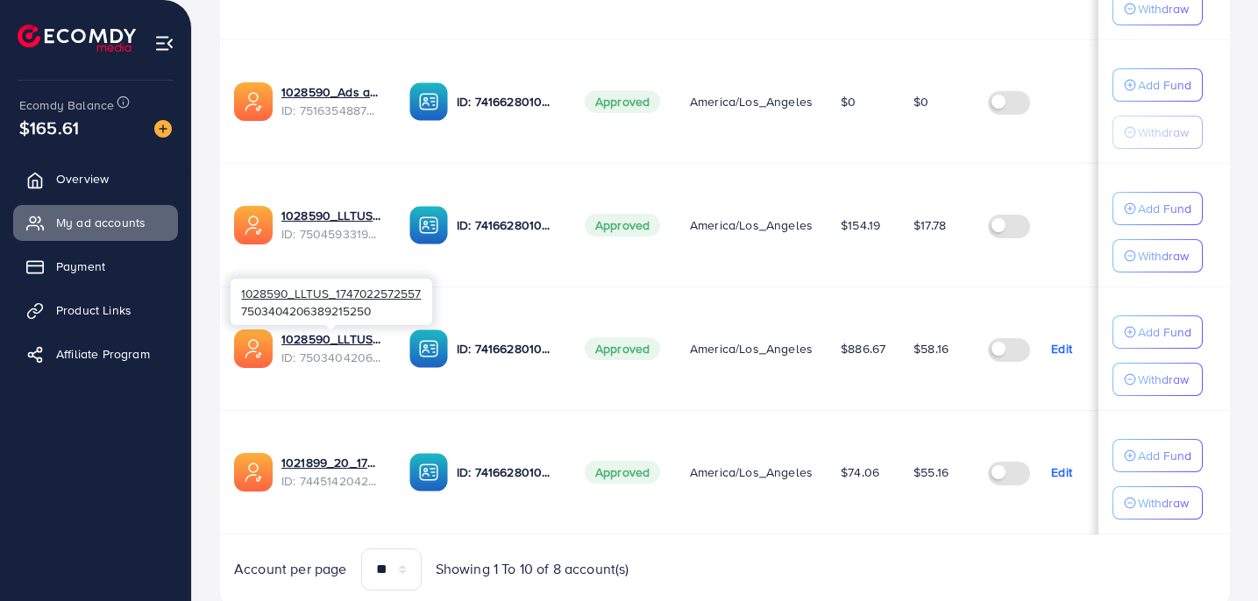
scroll to position [905, 0]
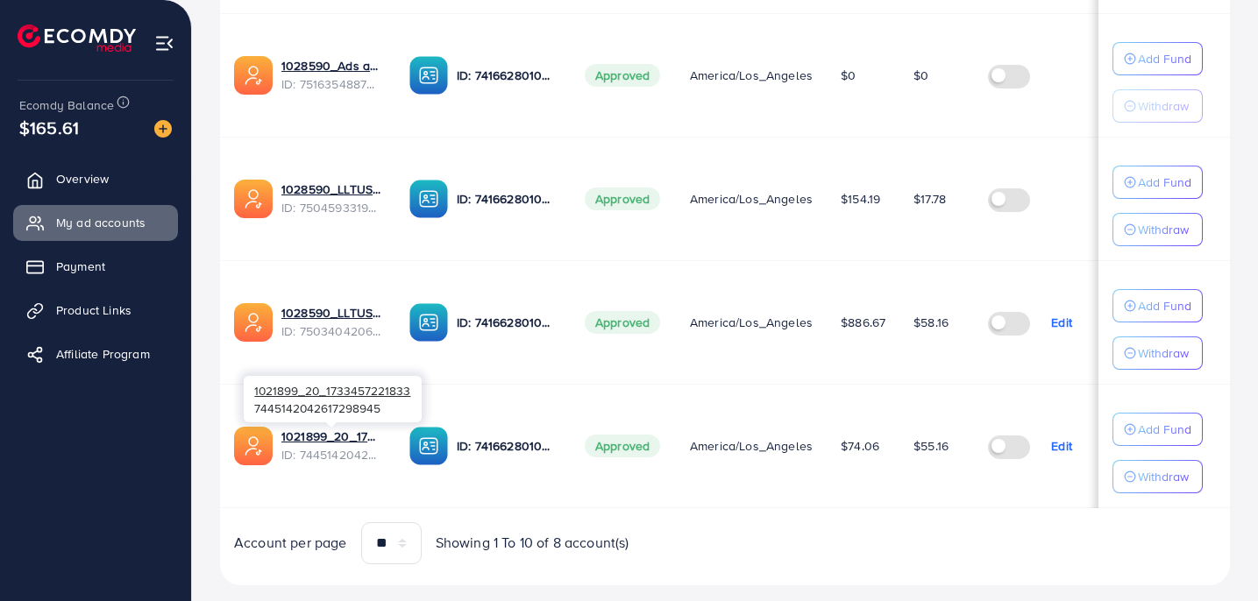
click at [346, 460] on span "ID: 7445142042617298945" at bounding box center [331, 455] width 100 height 18
drag, startPoint x: 393, startPoint y: 407, endPoint x: 254, endPoint y: 410, distance: 138.6
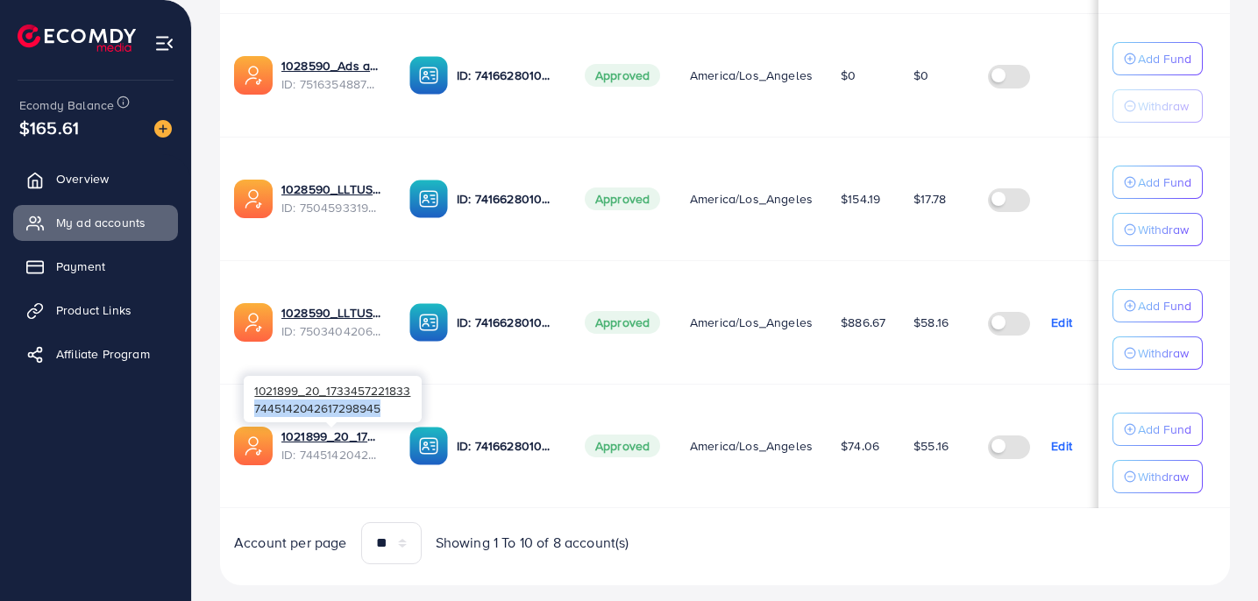
click at [254, 410] on div "1021899_20_1733457221833 7445142042617298945" at bounding box center [333, 399] width 178 height 46
copy div "7445142042617298945"
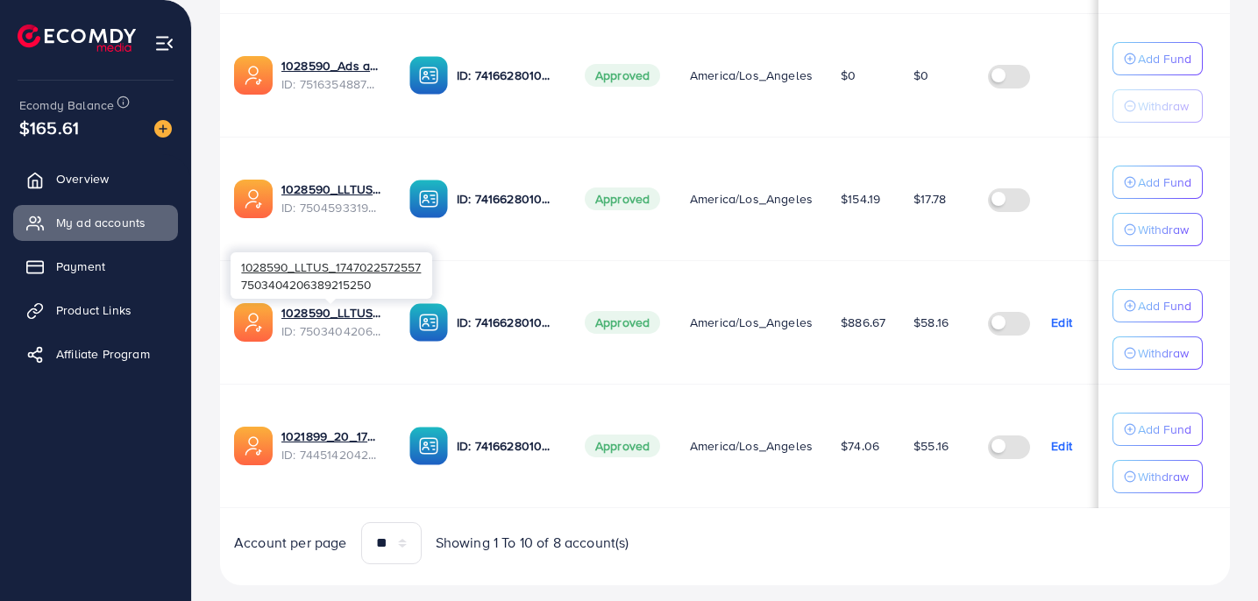
click at [356, 288] on div "1028590_LLTUS_1747022572557 7503404206389215250" at bounding box center [332, 275] width 202 height 46
copy div "7503404206389215250"
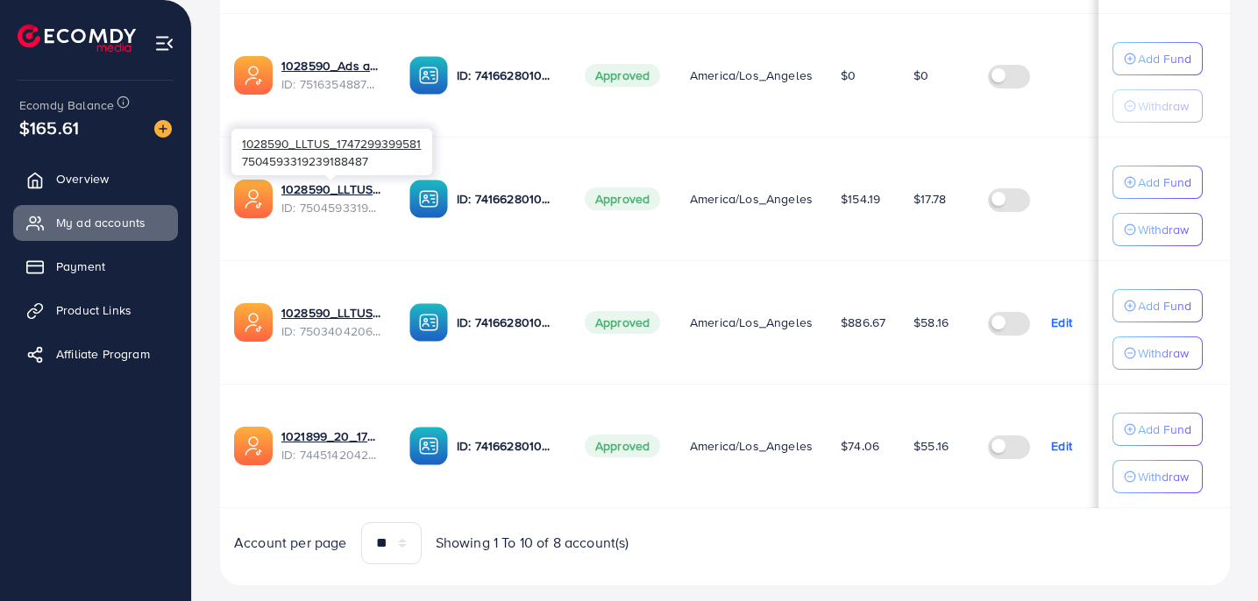
click at [340, 166] on div "1028590_LLTUS_1747299399581 7504593319239188487" at bounding box center [331, 152] width 201 height 46
copy div "7504593319239188487"
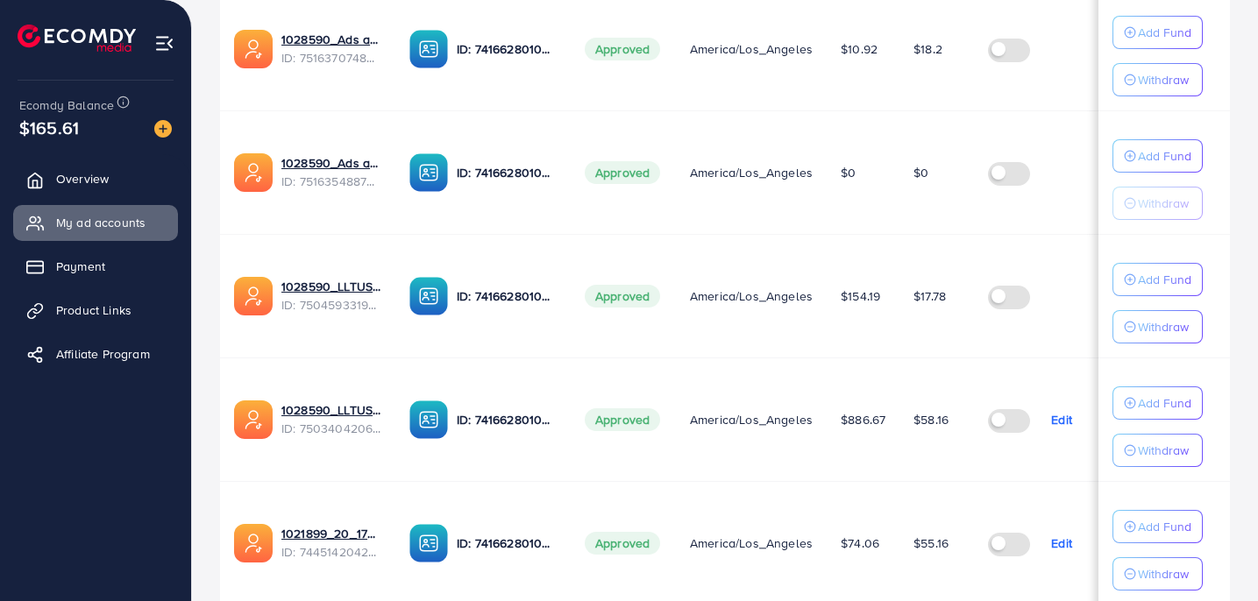
scroll to position [801, 0]
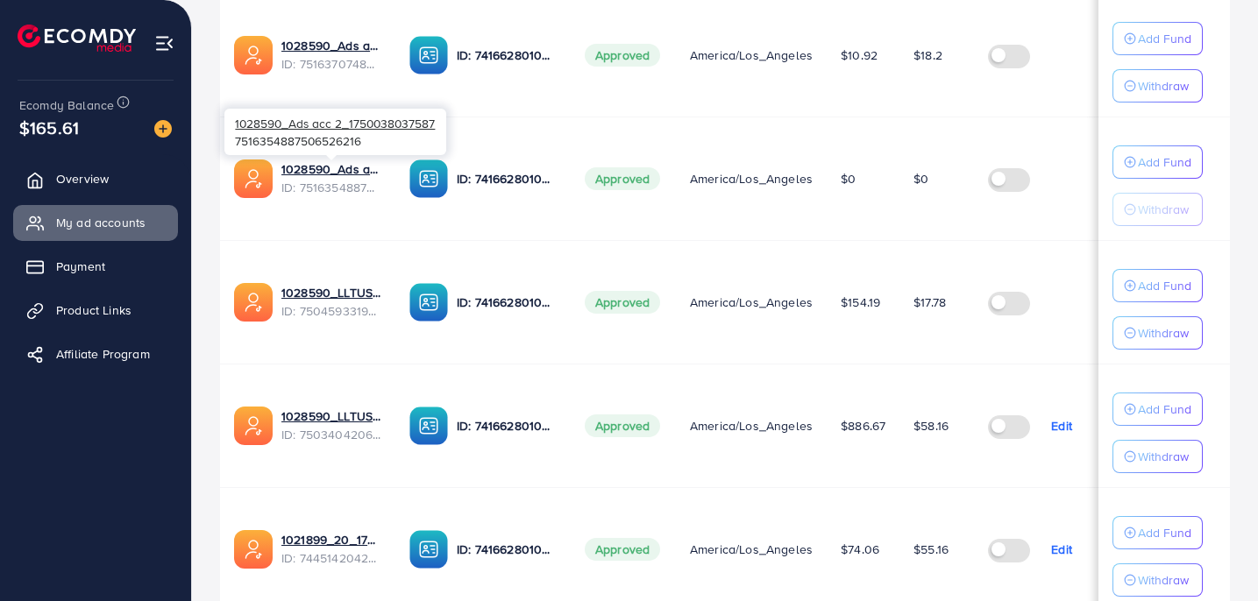
click at [321, 187] on span "ID: 7516354887506526216" at bounding box center [331, 188] width 100 height 18
copy span "7516354887506526216"
click at [327, 146] on div "1028590_Ads acc 2_1750038037587 7516354887506526216" at bounding box center [335, 132] width 222 height 46
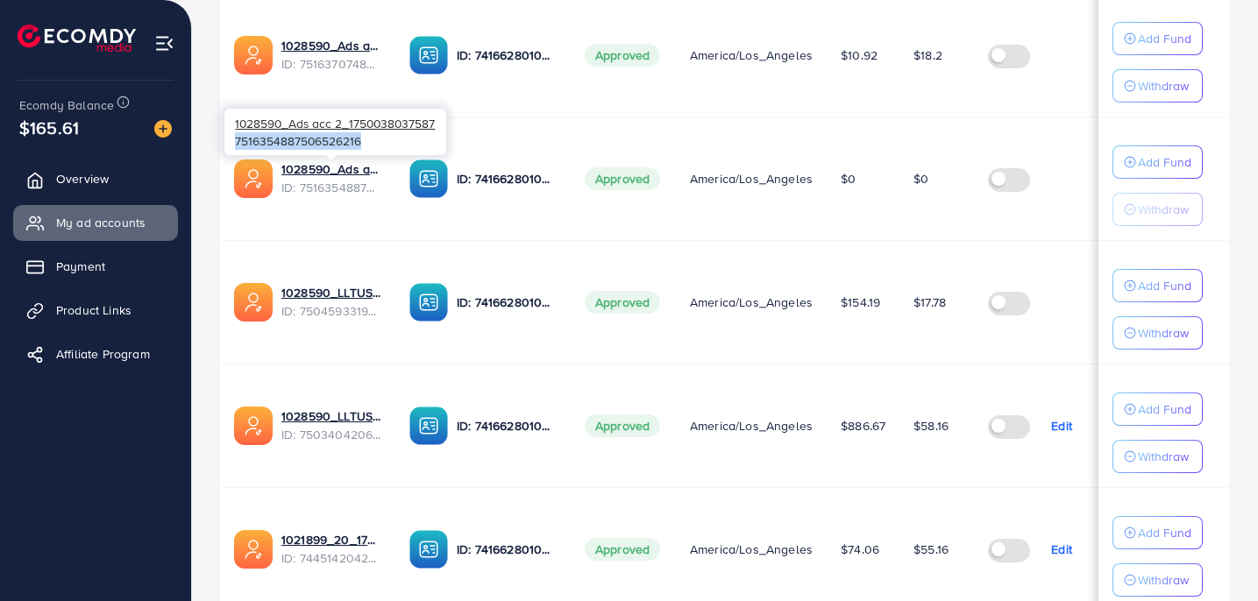
copy div "7516354887506526216"
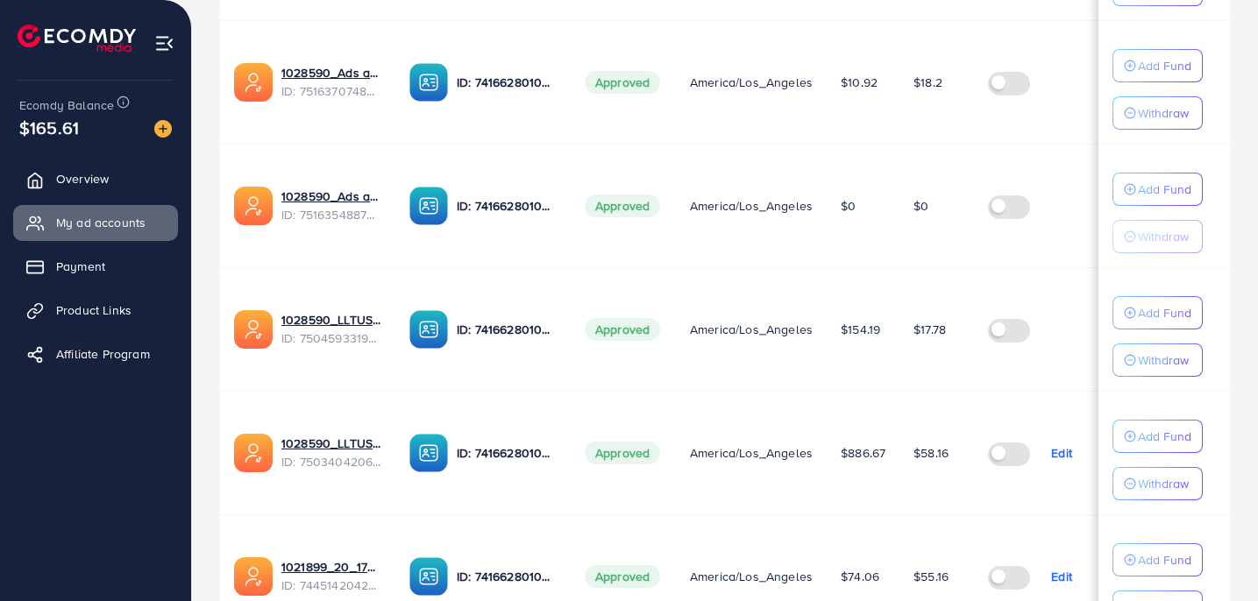
scroll to position [773, 0]
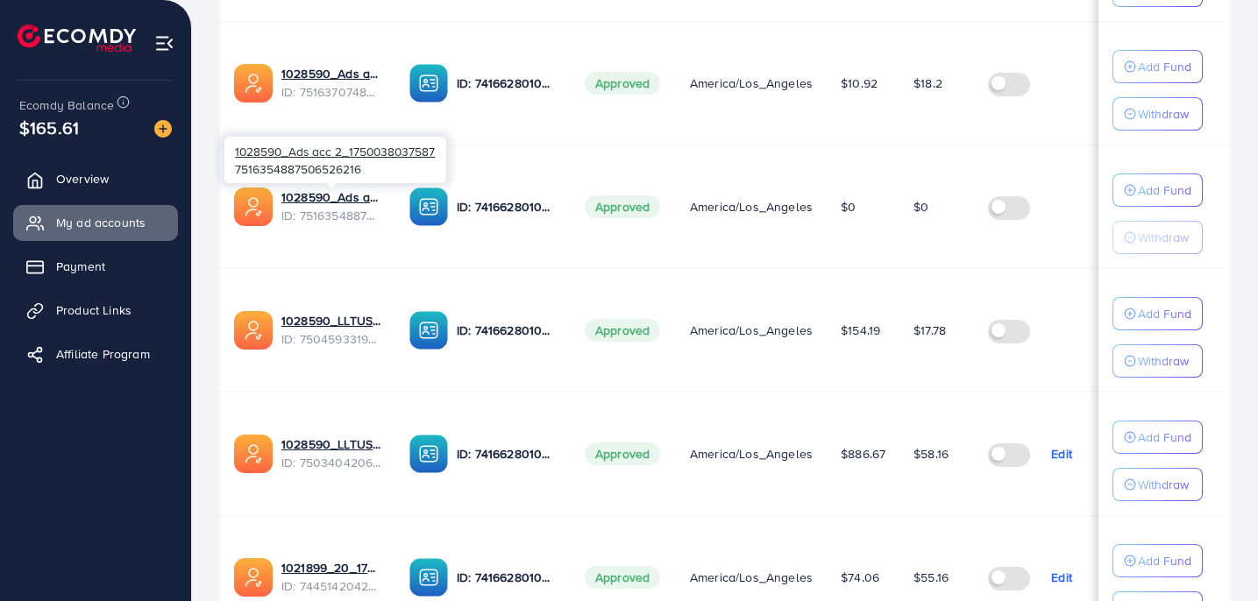
click at [332, 217] on span "ID: 7516354887506526216" at bounding box center [331, 216] width 100 height 18
click at [346, 167] on div "1028590_Ads acc 2_1750038037587 7516354887506526216" at bounding box center [335, 160] width 222 height 46
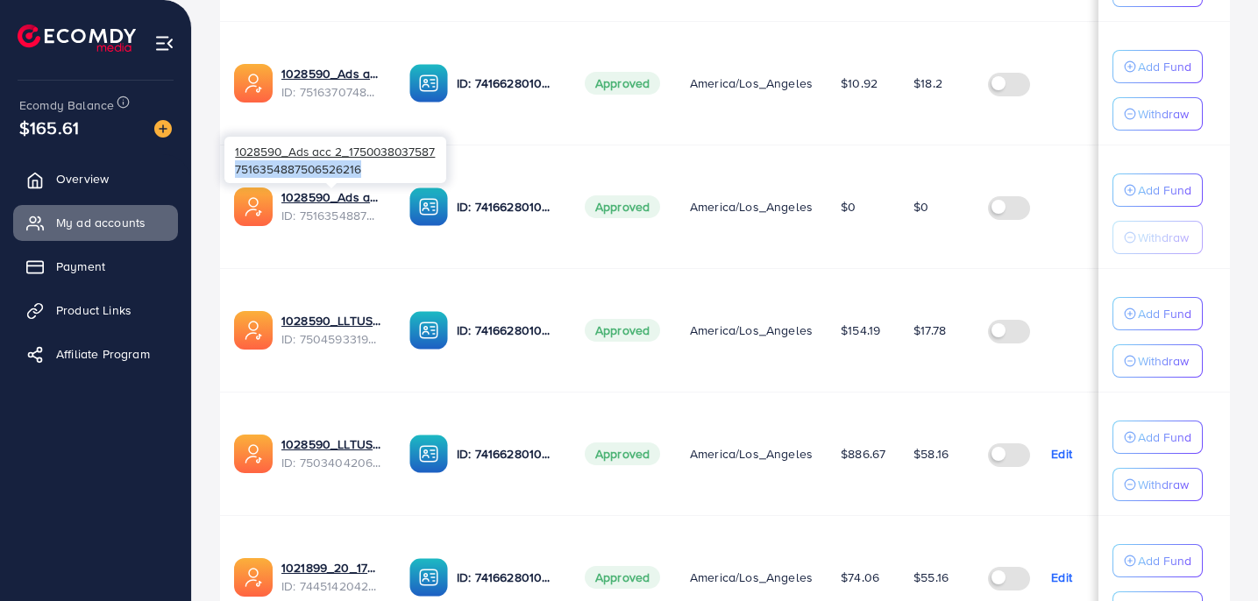
copy div "7516354887506526216"
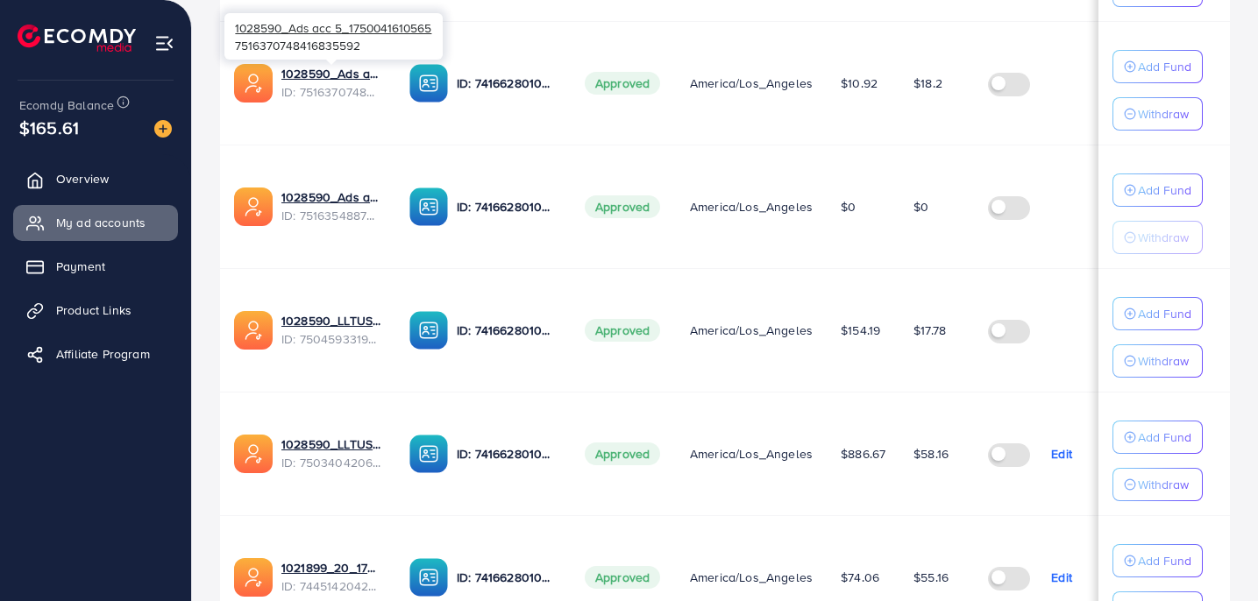
click at [349, 46] on div "1028590_Ads acc 5_1750041610565 7516370748416835592" at bounding box center [333, 36] width 218 height 46
copy div "7516370748416835592"
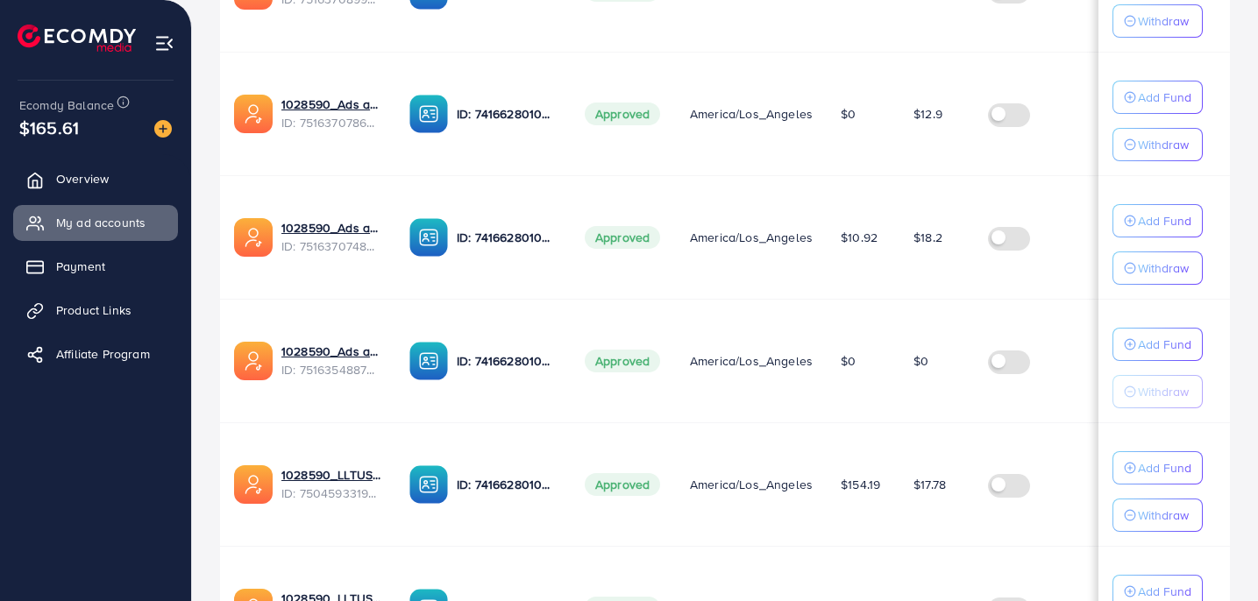
scroll to position [613, 0]
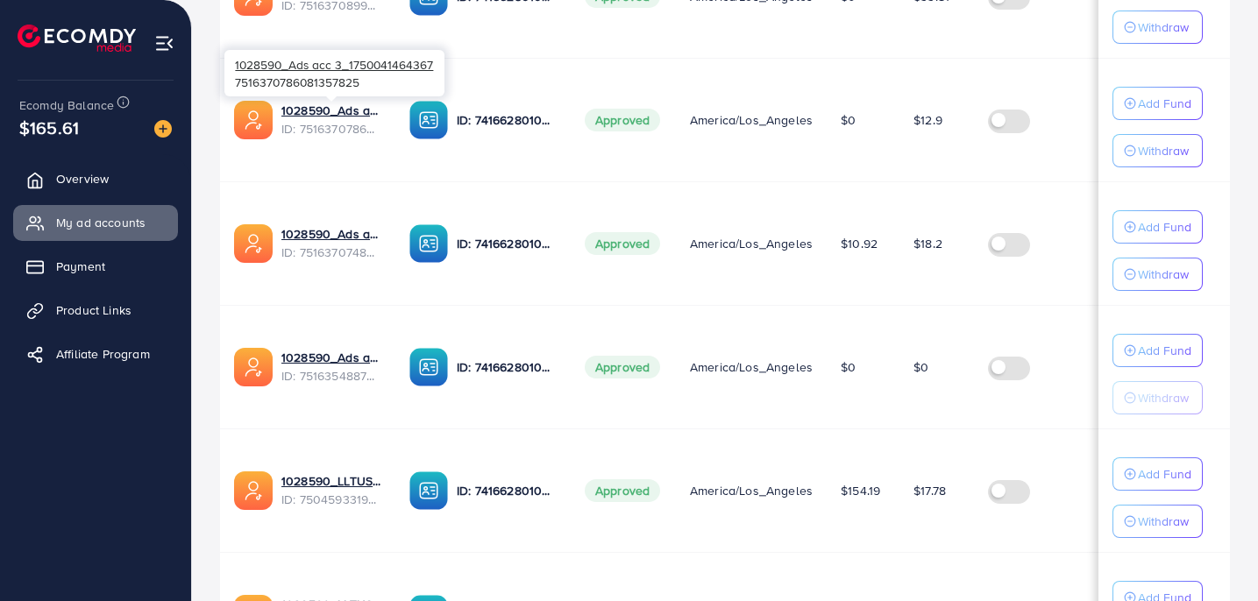
click at [339, 81] on div "1028590_Ads acc 3_1750041464367 7516370786081357825" at bounding box center [334, 73] width 220 height 46
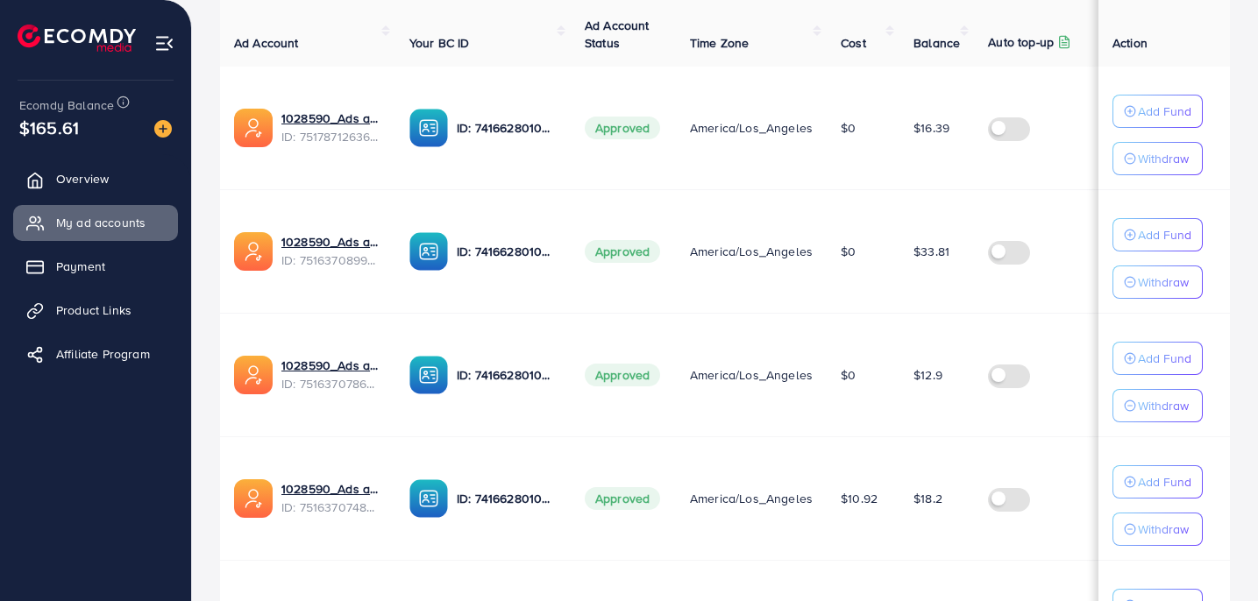
scroll to position [349, 0]
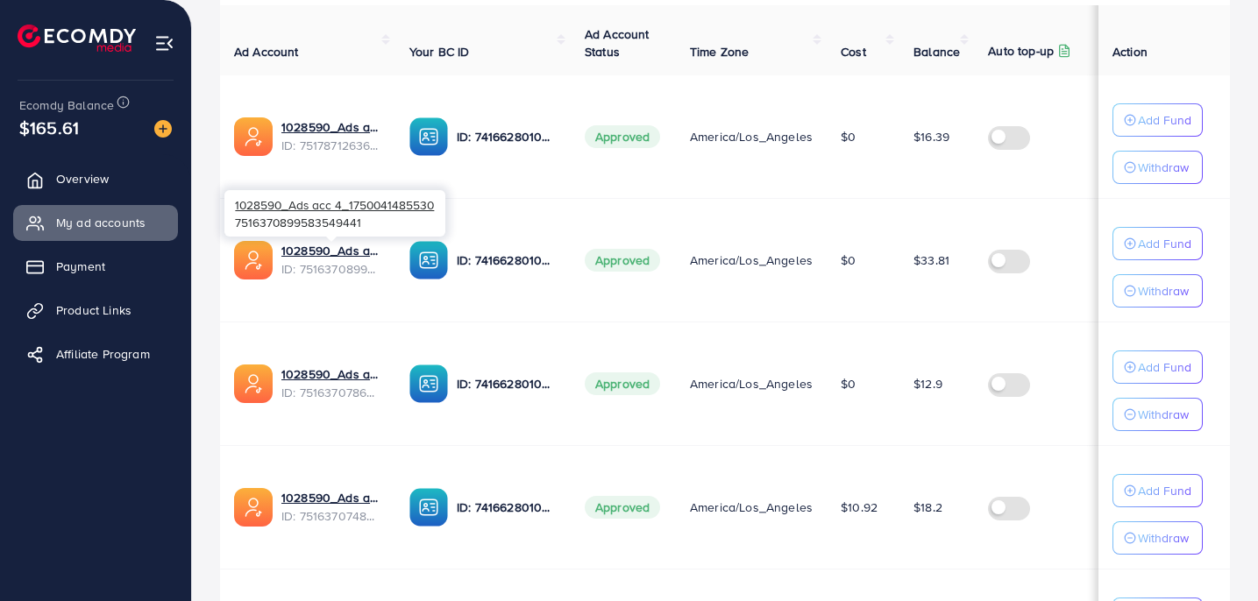
click at [338, 272] on span "ID: 7516370899583549441" at bounding box center [331, 269] width 100 height 18
click at [347, 225] on div "1028590_Ads acc 4_1750041485530 7516370899583549441" at bounding box center [334, 213] width 221 height 46
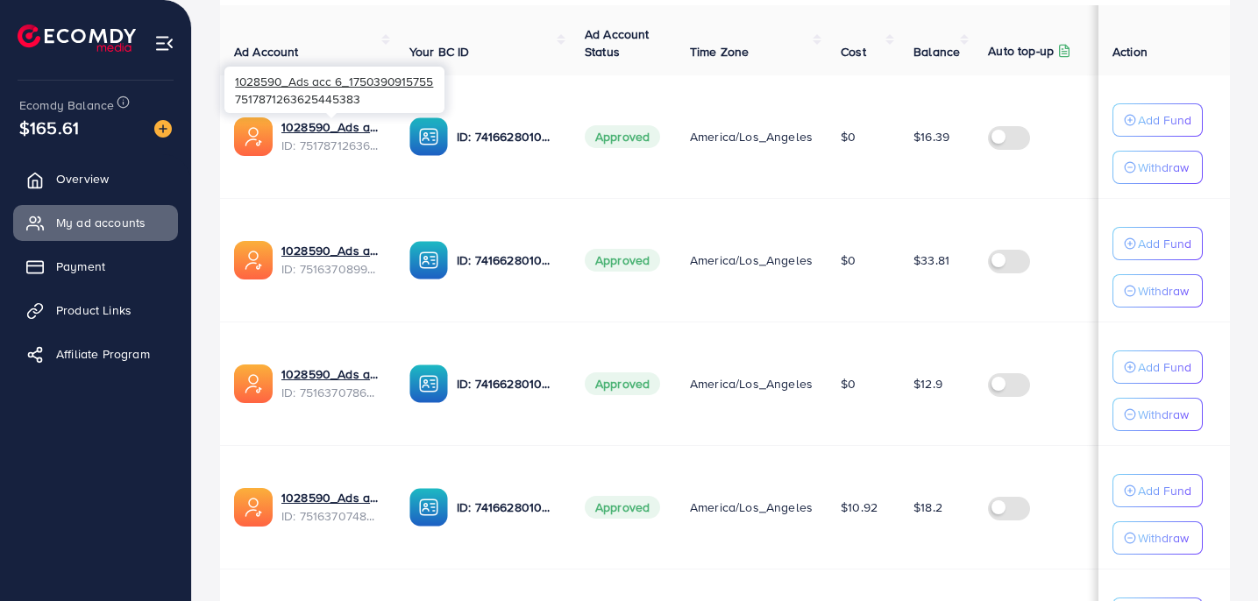
click at [326, 102] on div "1028590_Ads acc 6_1750390915755 7517871263625445383" at bounding box center [334, 90] width 220 height 46
